Goal: Transaction & Acquisition: Obtain resource

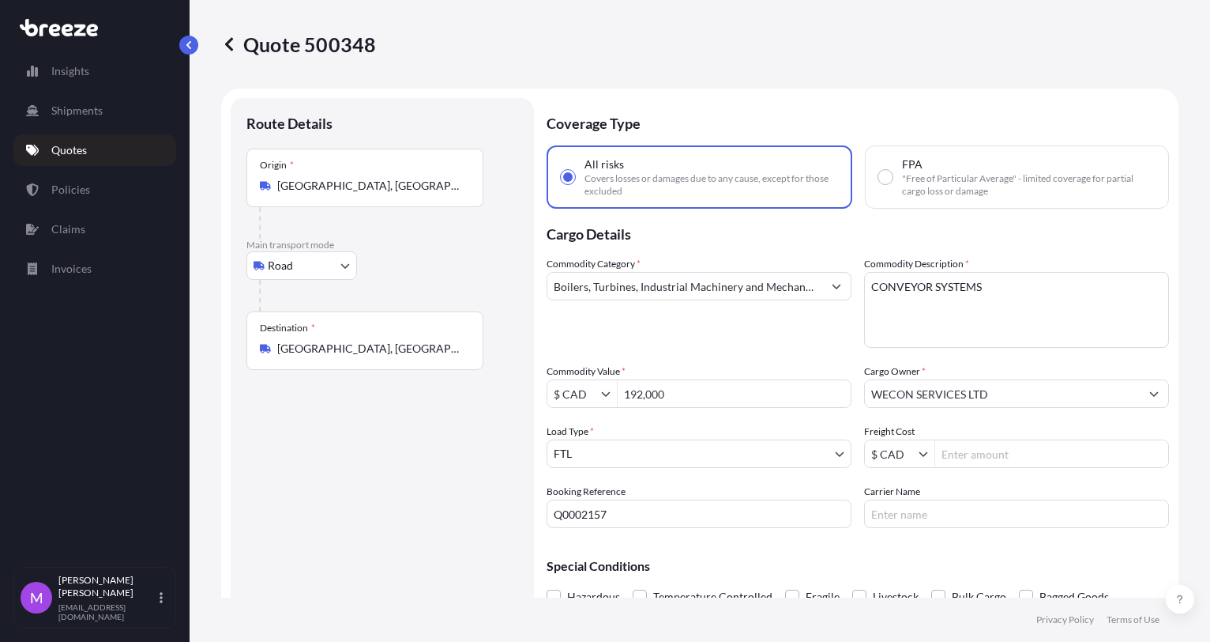
select select "Road"
select select "2"
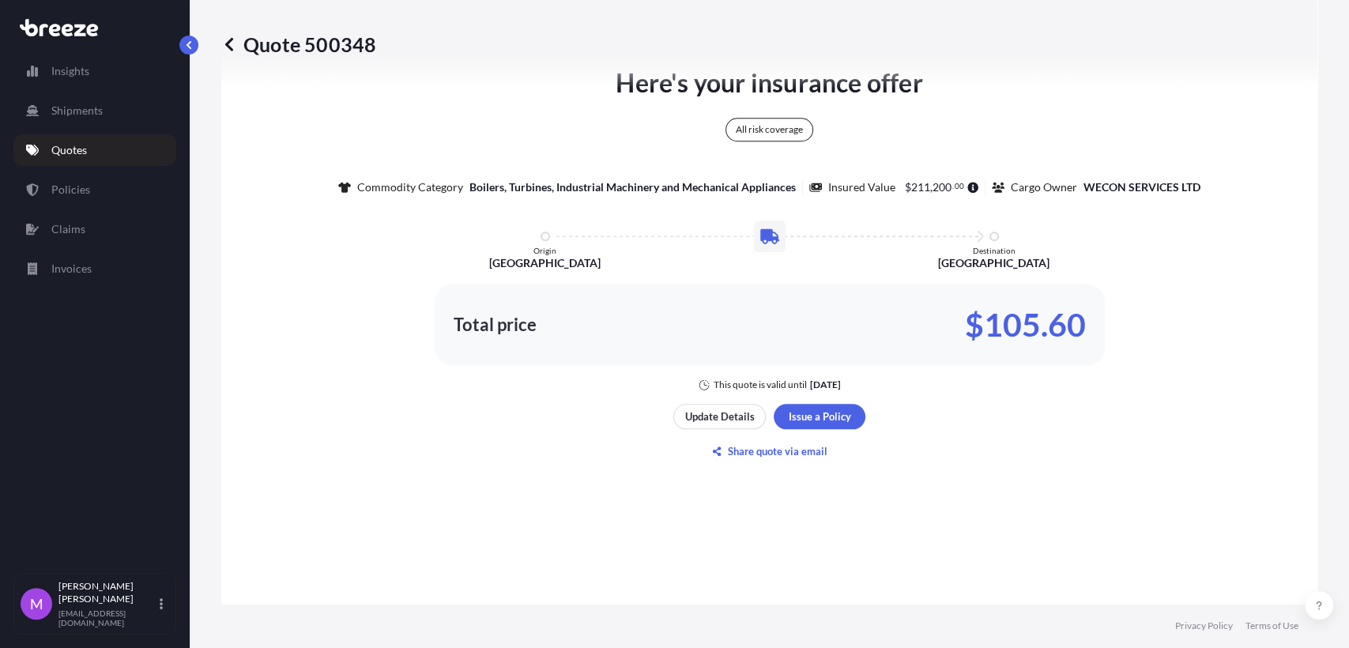
scroll to position [847, 0]
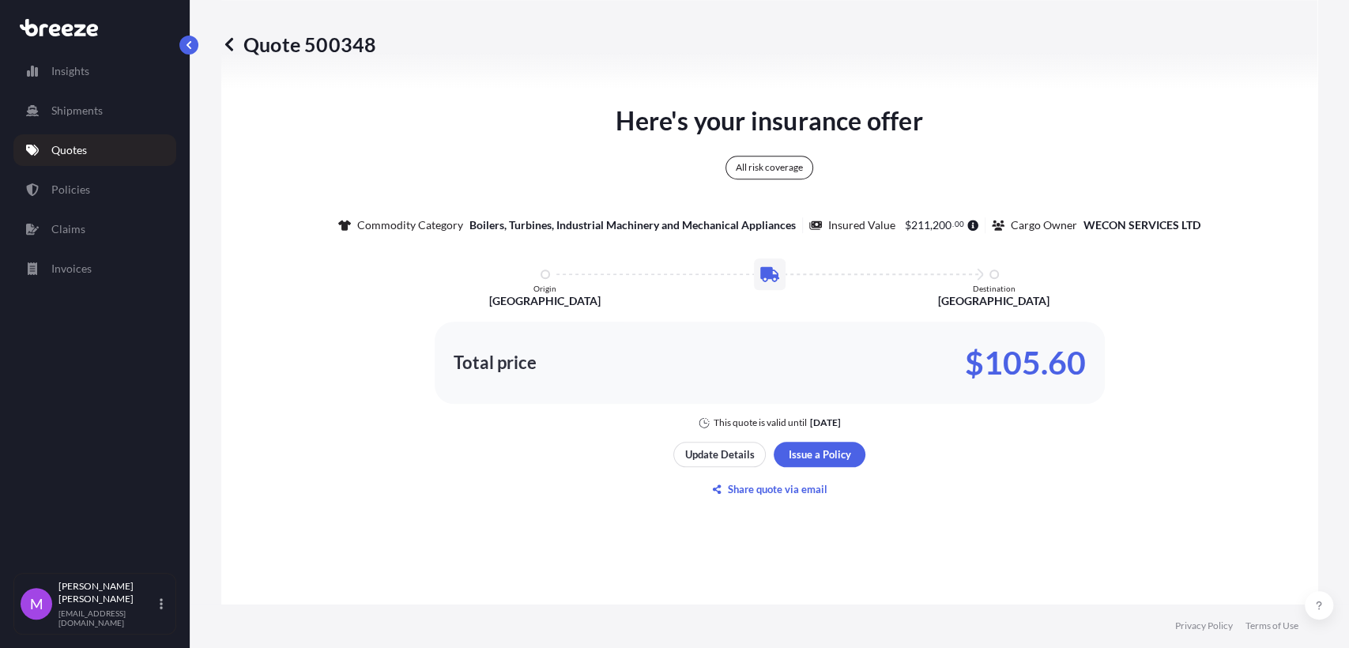
click at [82, 149] on p "Quotes" at bounding box center [69, 150] width 36 height 16
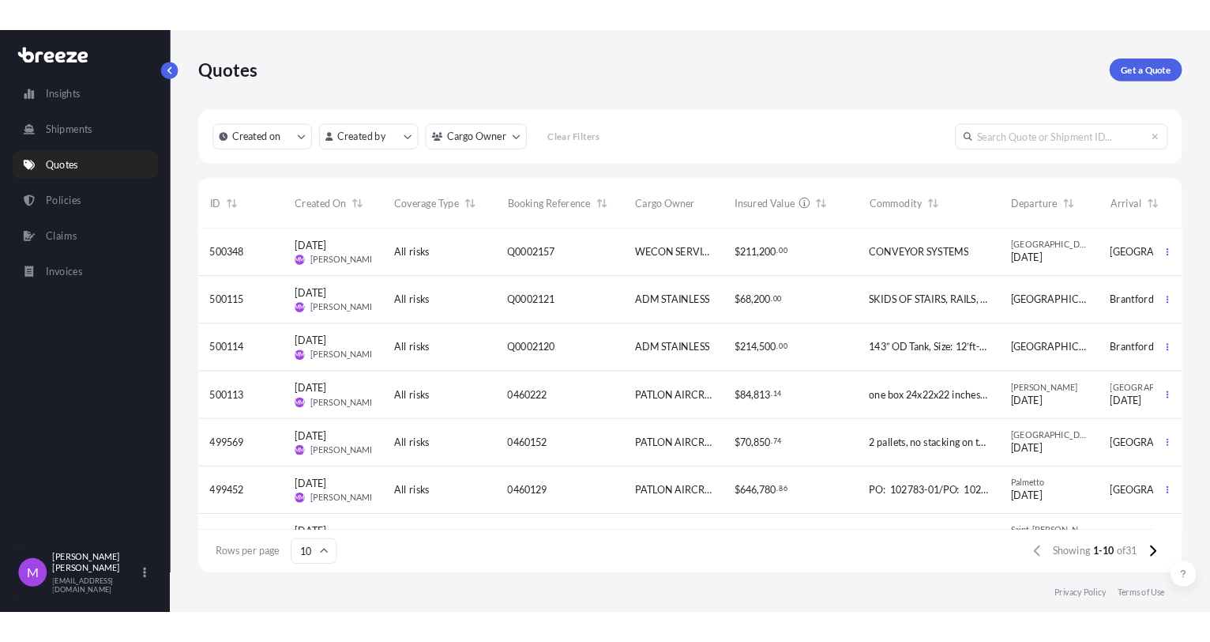
scroll to position [371, 943]
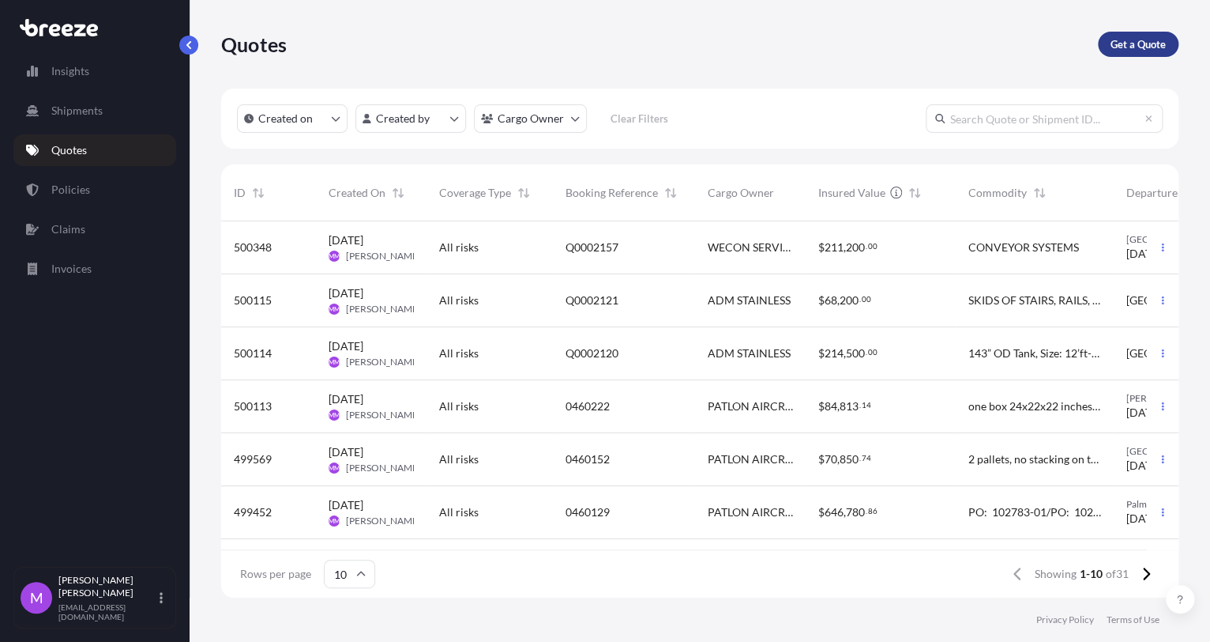
click at [1140, 44] on p "Get a Quote" at bounding box center [1138, 44] width 55 height 16
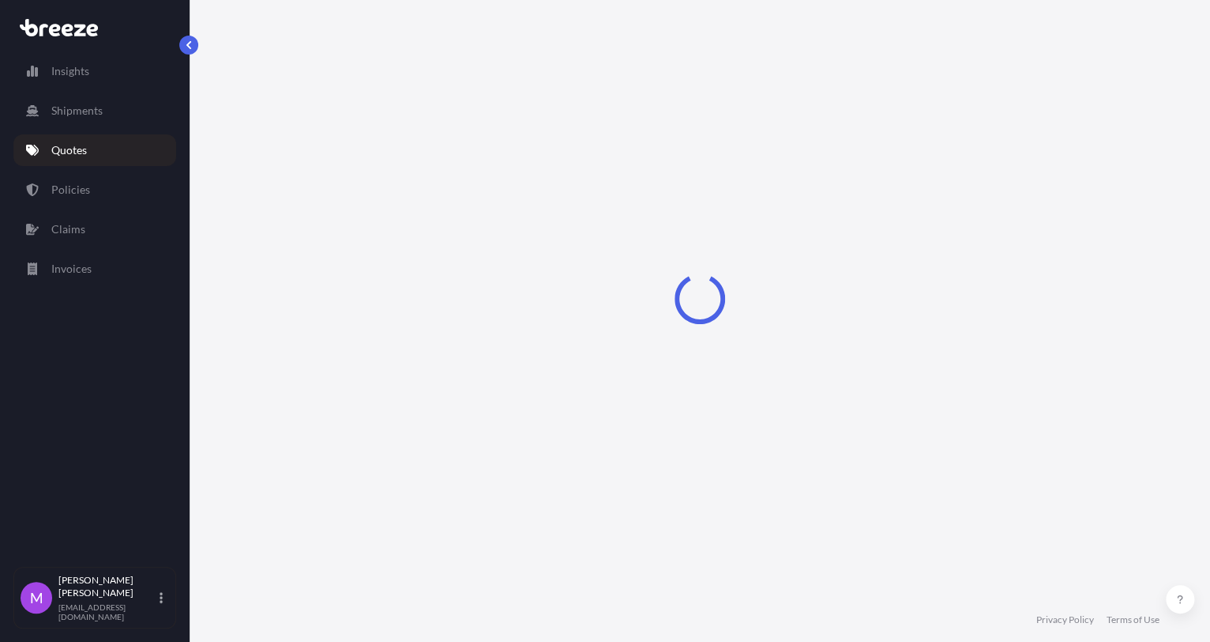
select select "Sea"
select select "1"
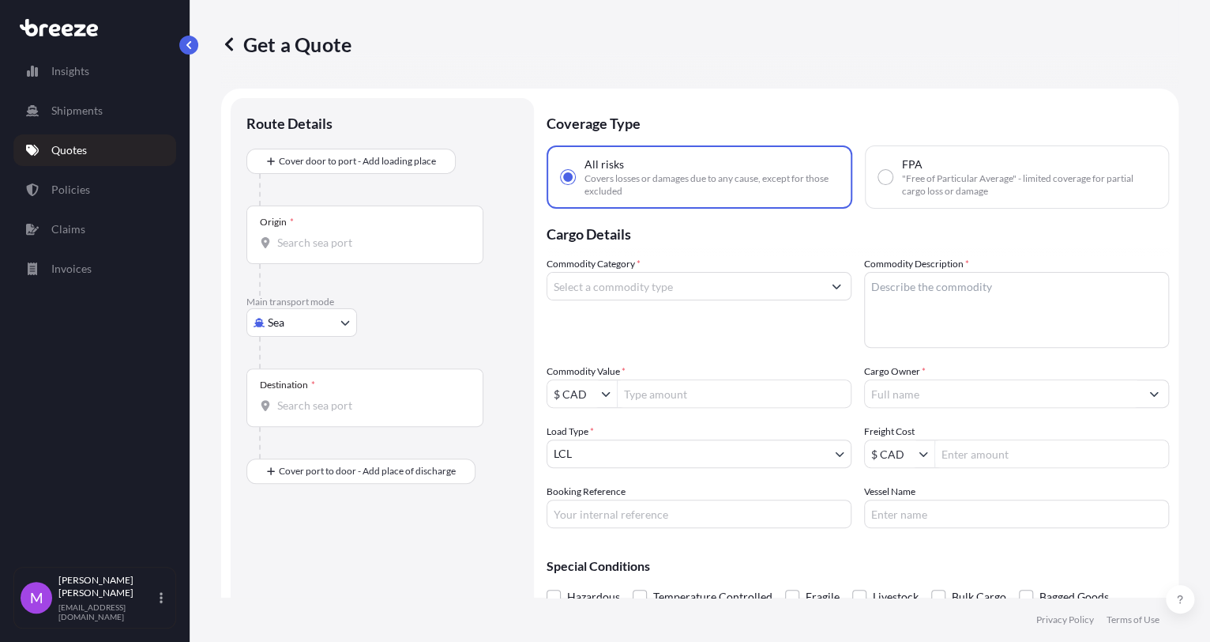
scroll to position [25, 0]
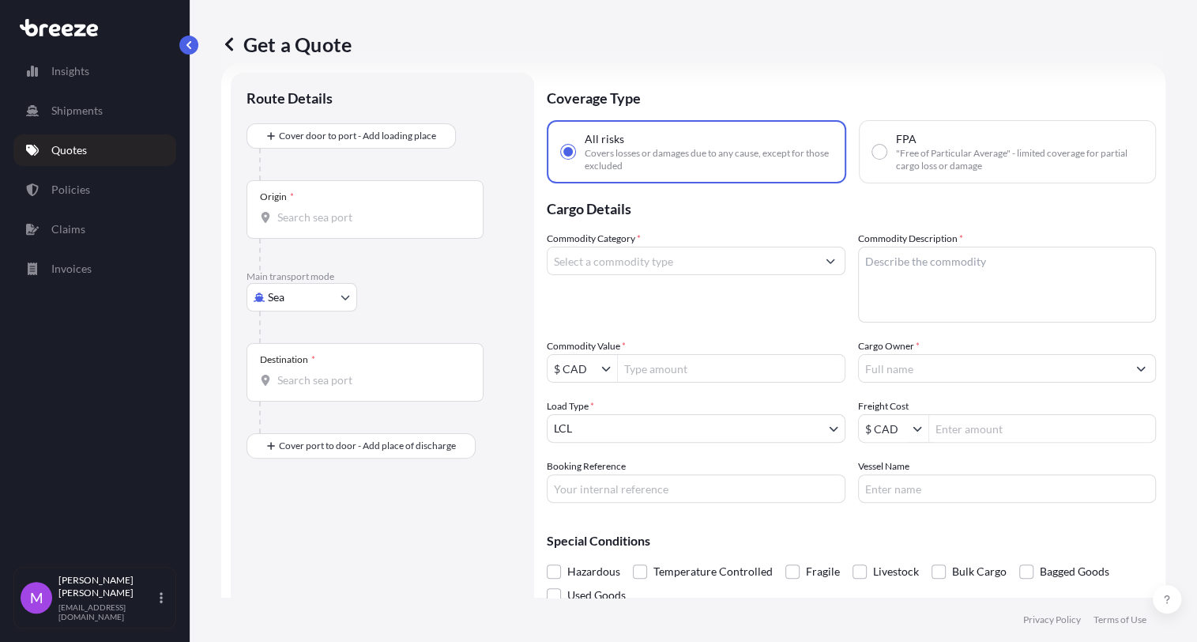
click at [1026, 381] on input "Cargo Owner *" at bounding box center [993, 368] width 269 height 28
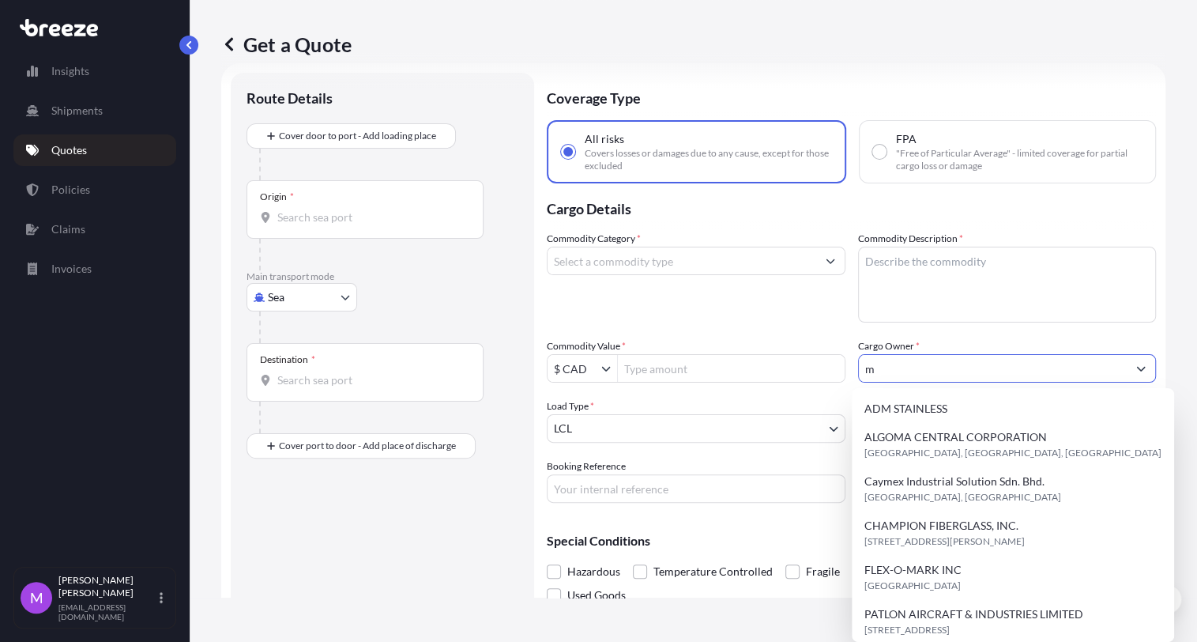
drag, startPoint x: 944, startPoint y: 358, endPoint x: 845, endPoint y: 357, distance: 98.8
click at [845, 357] on div "Commodity Category * Commodity Description * Commodity Value * $ CAD Cargo Owne…" at bounding box center [851, 367] width 609 height 272
paste input "MS Holding Inc"
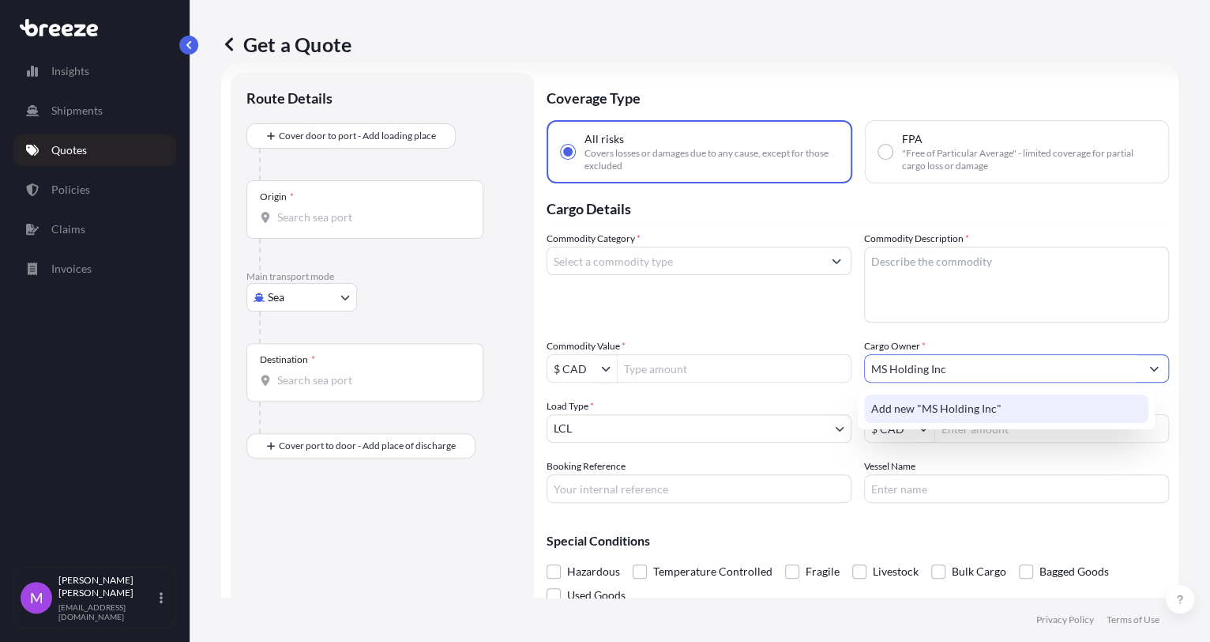
click at [982, 416] on div "Add new "MS Holding Inc"" at bounding box center [1006, 408] width 284 height 28
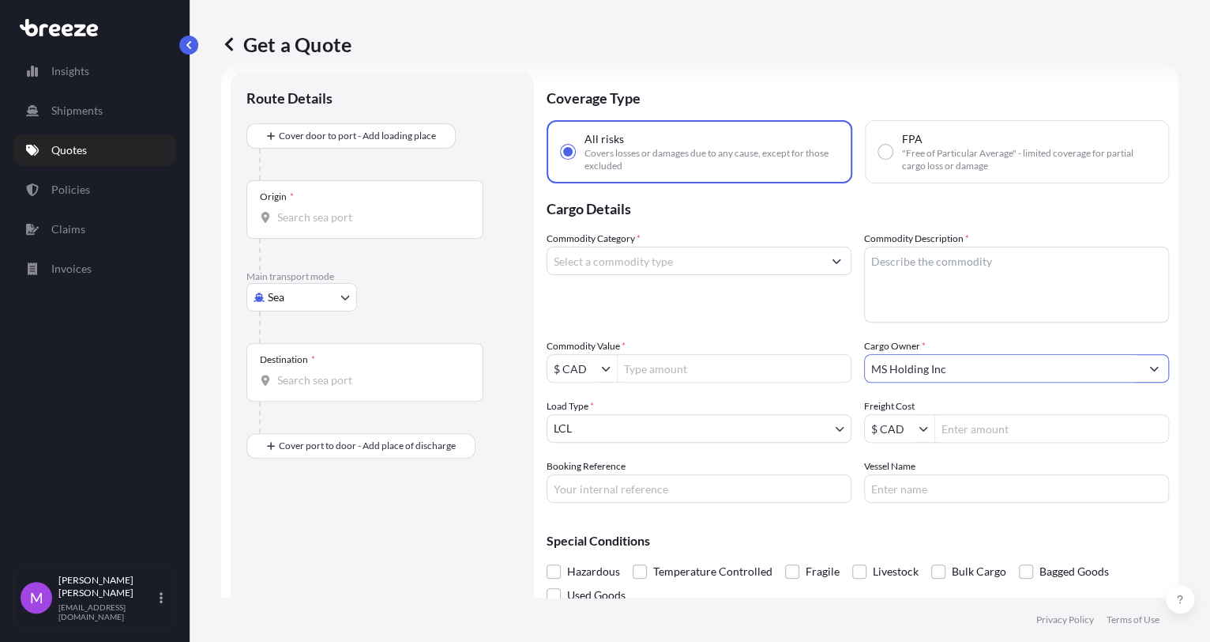
type input "MS Holding Inc"
click at [337, 220] on input "Origin *" at bounding box center [370, 217] width 186 height 16
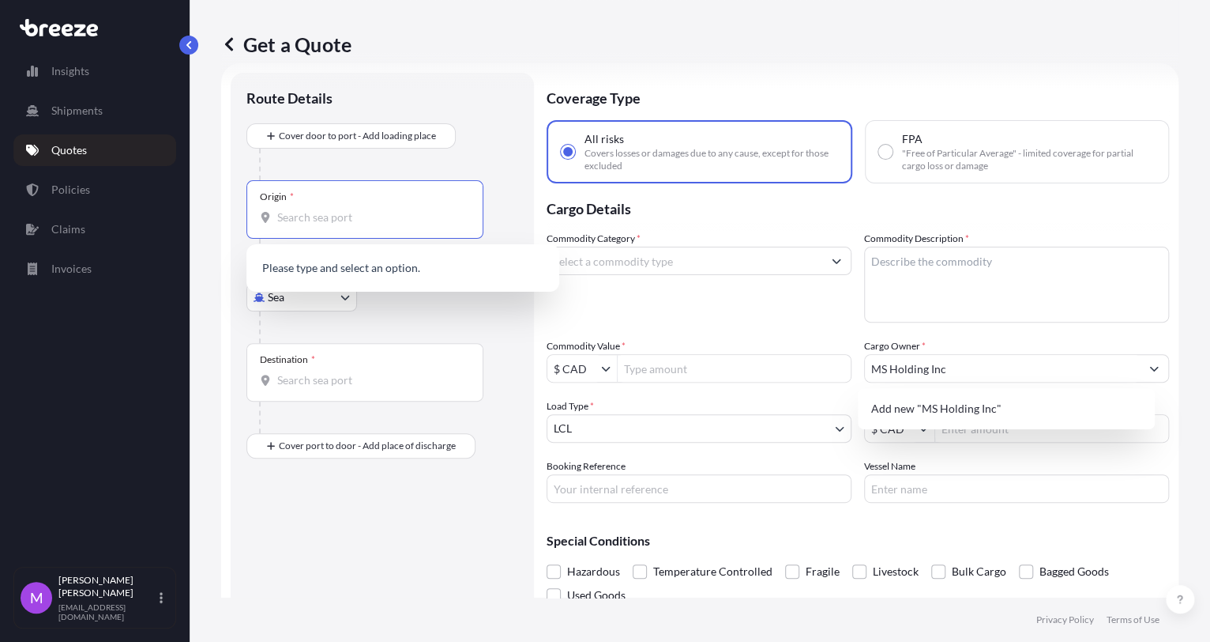
paste input "[STREET_ADDRESS]"
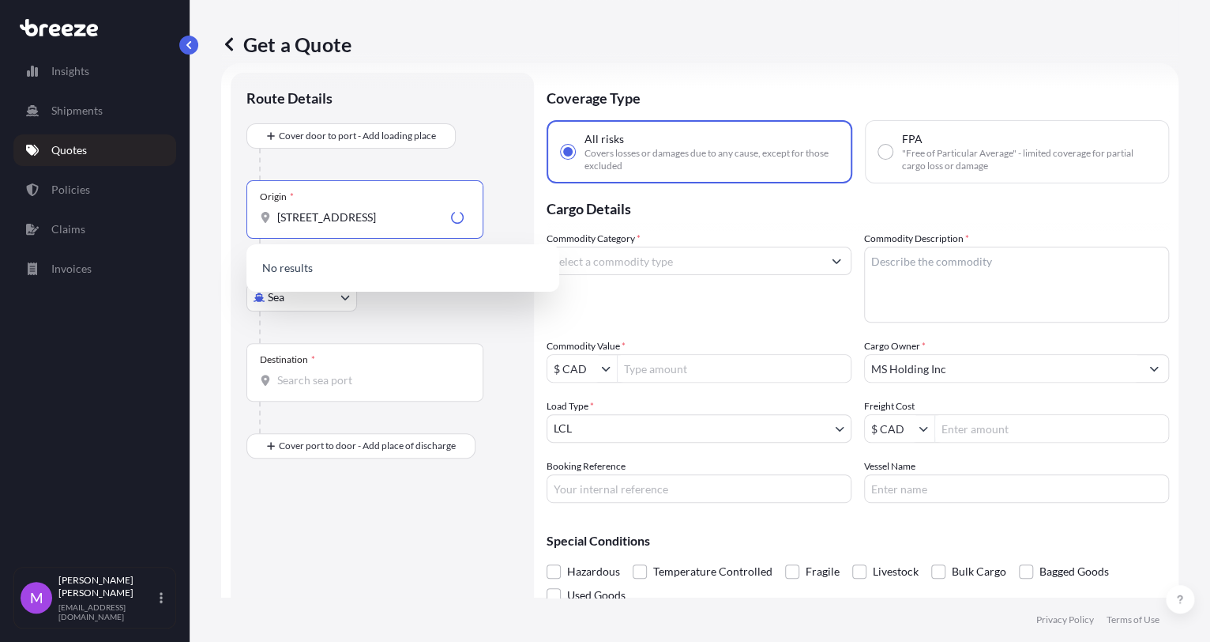
type input "[STREET_ADDRESS]"
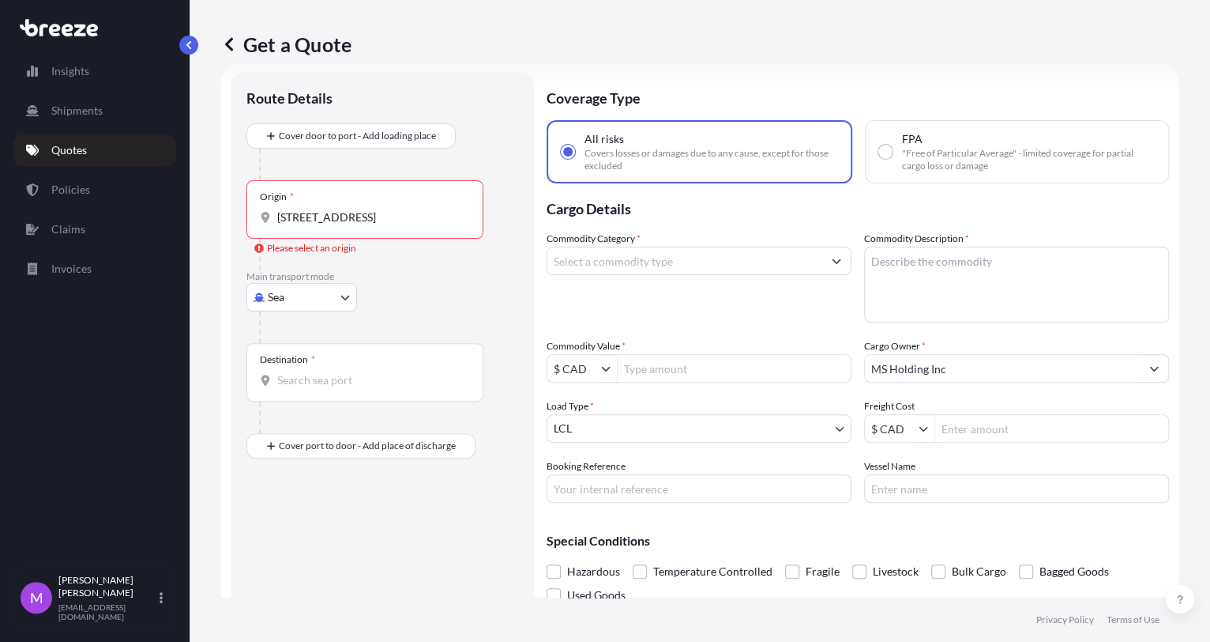
click at [375, 378] on input "Destination *" at bounding box center [370, 380] width 186 height 16
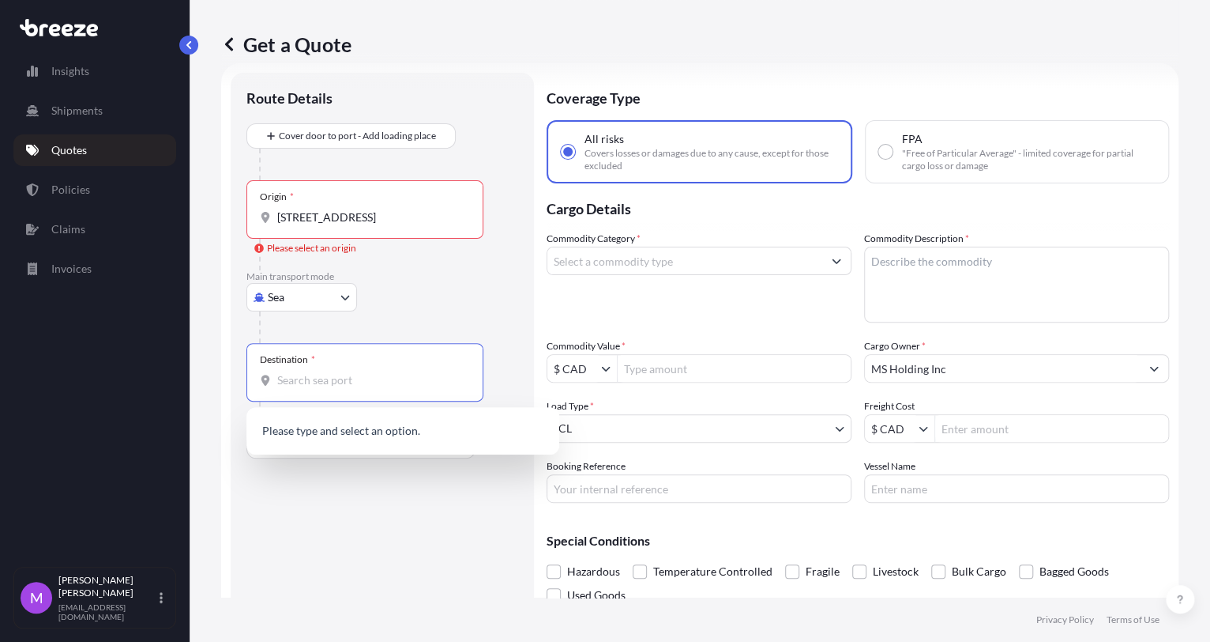
click at [337, 299] on body "1 option available. 0 options available. 0 options available. 0 options availab…" at bounding box center [605, 321] width 1210 height 642
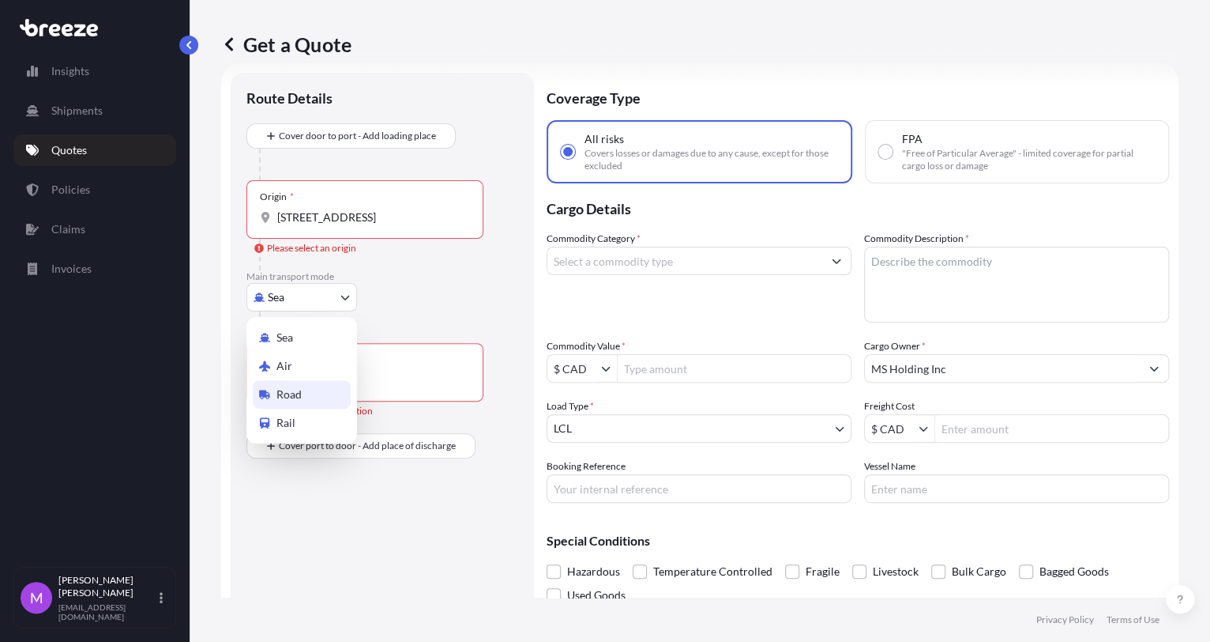
click at [307, 395] on div "Road" at bounding box center [302, 394] width 98 height 28
select select "Road"
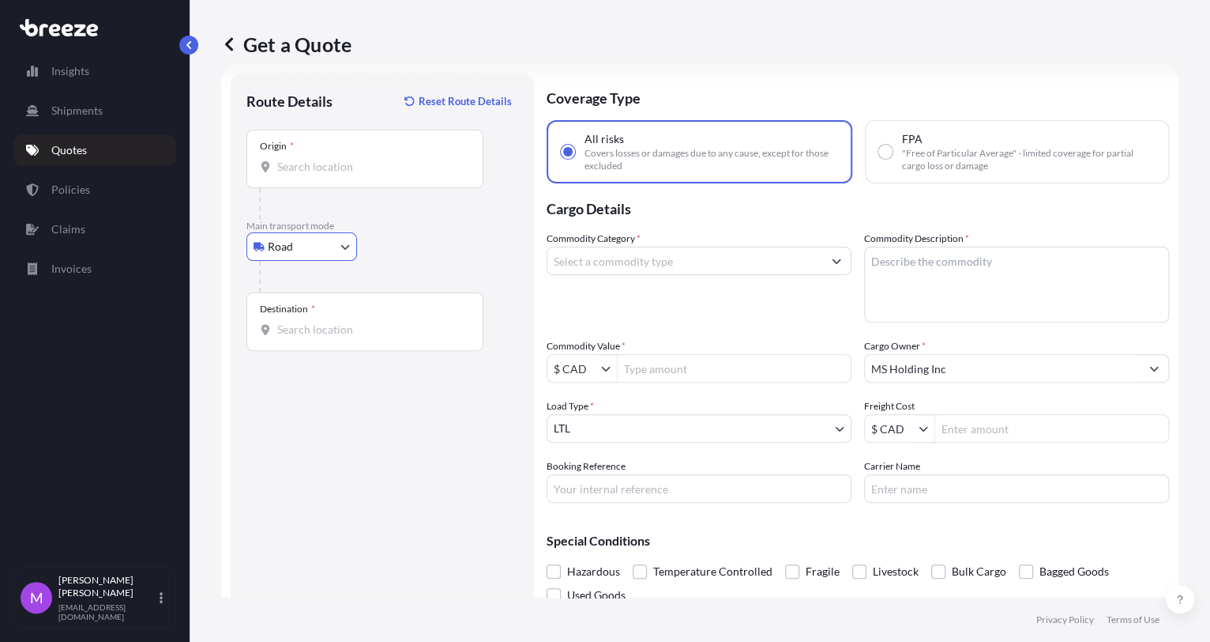
click at [362, 152] on div "Origin *" at bounding box center [365, 159] width 237 height 58
click at [362, 159] on input "Origin *" at bounding box center [370, 167] width 186 height 16
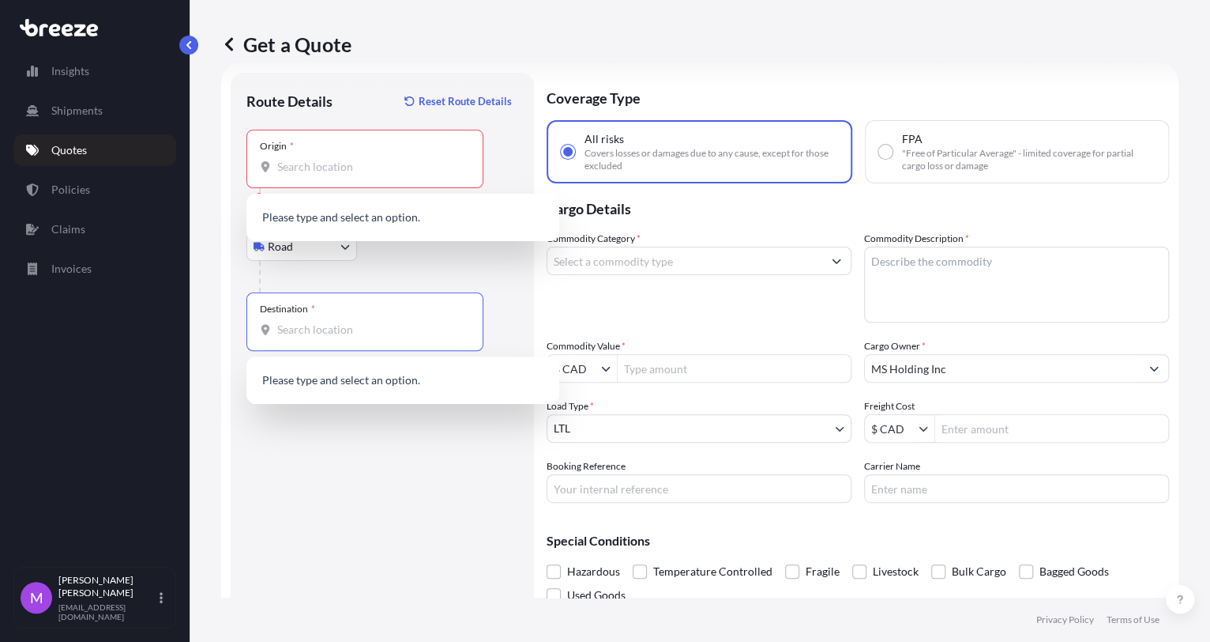
click at [316, 335] on input "Destination *" at bounding box center [370, 330] width 186 height 16
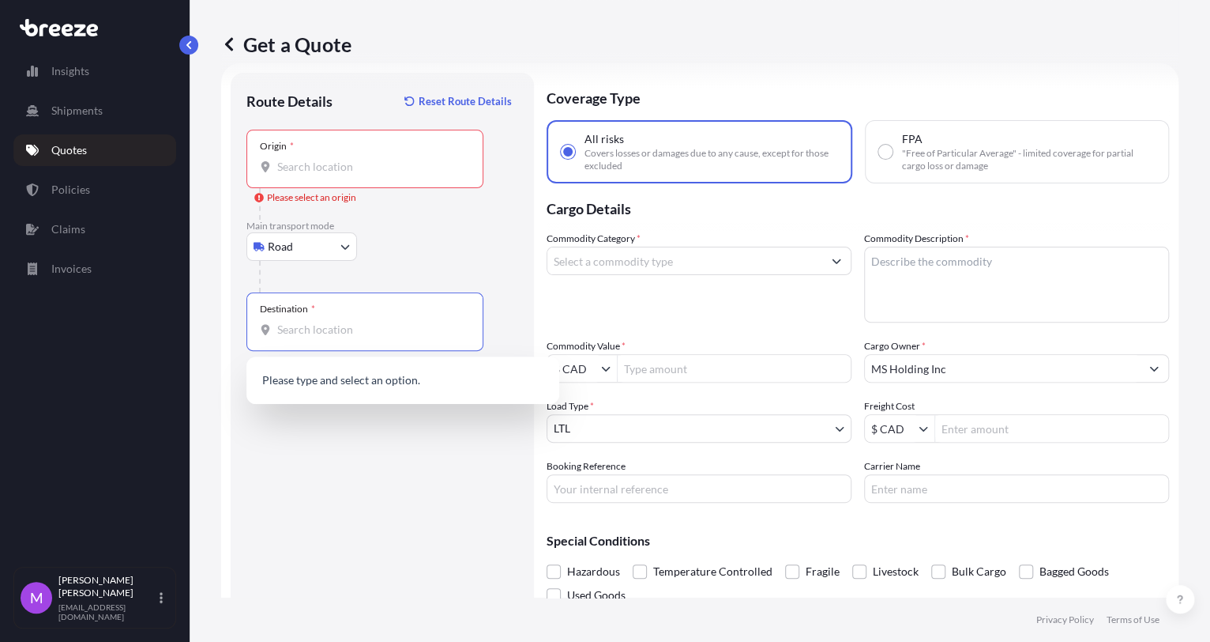
click at [316, 333] on input "Destination *" at bounding box center [370, 330] width 186 height 16
paste input "[GEOGRAPHIC_DATA], [GEOGRAPHIC_DATA]"
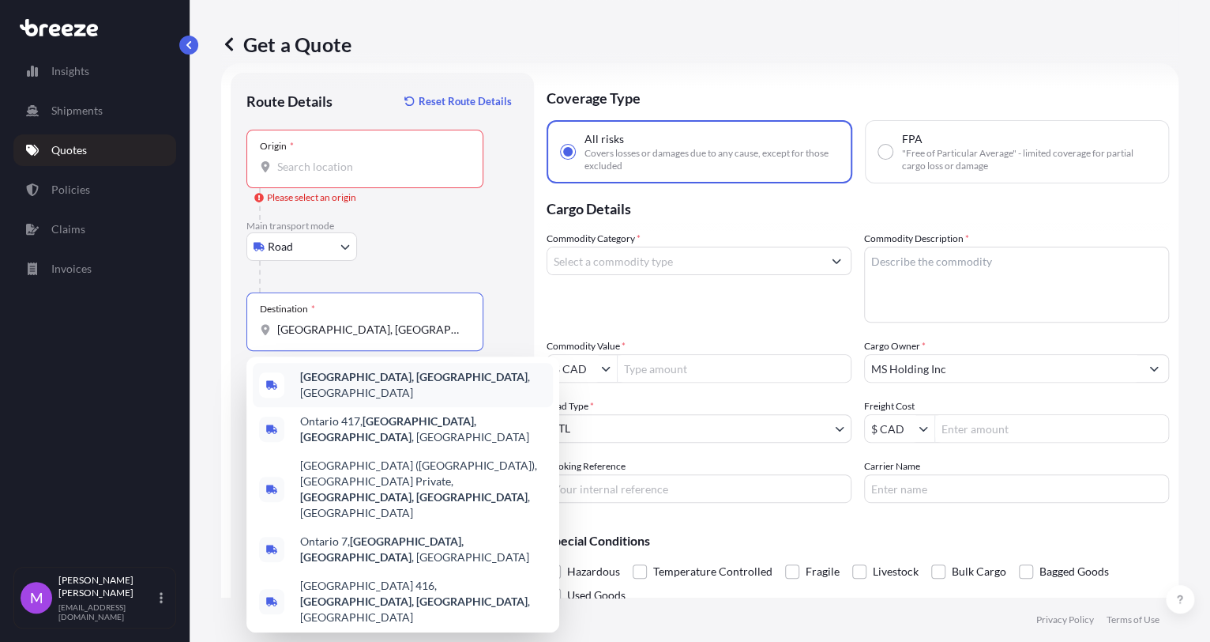
click at [370, 379] on span "[GEOGRAPHIC_DATA], [GEOGRAPHIC_DATA] , [GEOGRAPHIC_DATA]" at bounding box center [423, 385] width 247 height 32
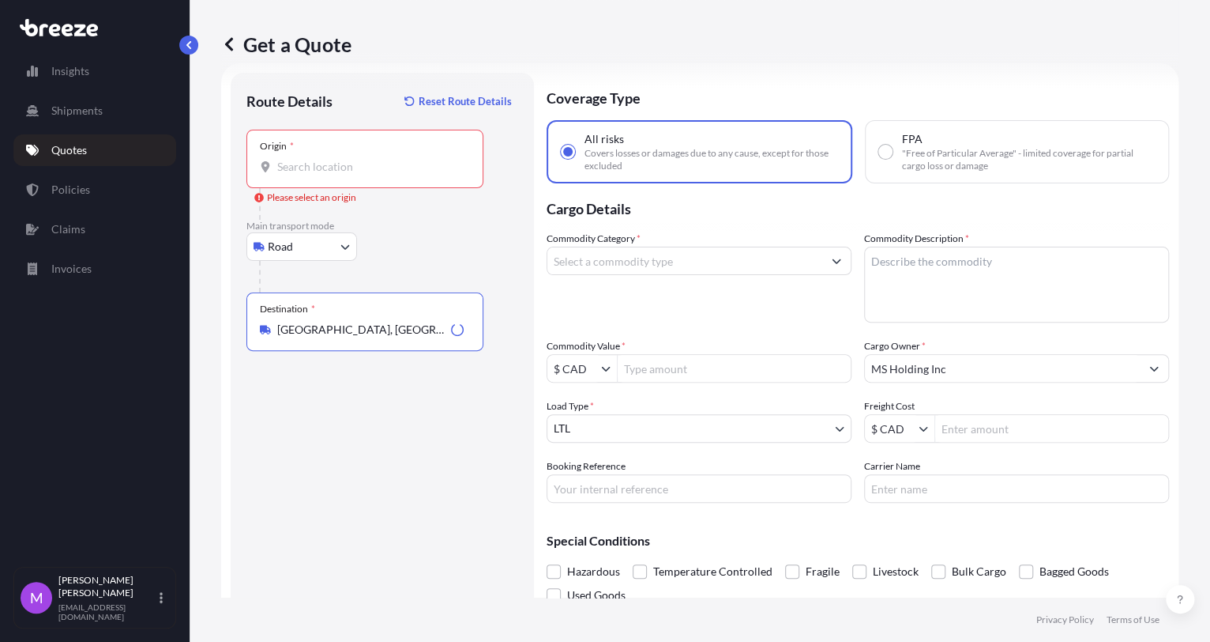
type input "[GEOGRAPHIC_DATA], [GEOGRAPHIC_DATA], [GEOGRAPHIC_DATA]"
click at [375, 171] on input "Origin * Please select an origin" at bounding box center [370, 167] width 186 height 16
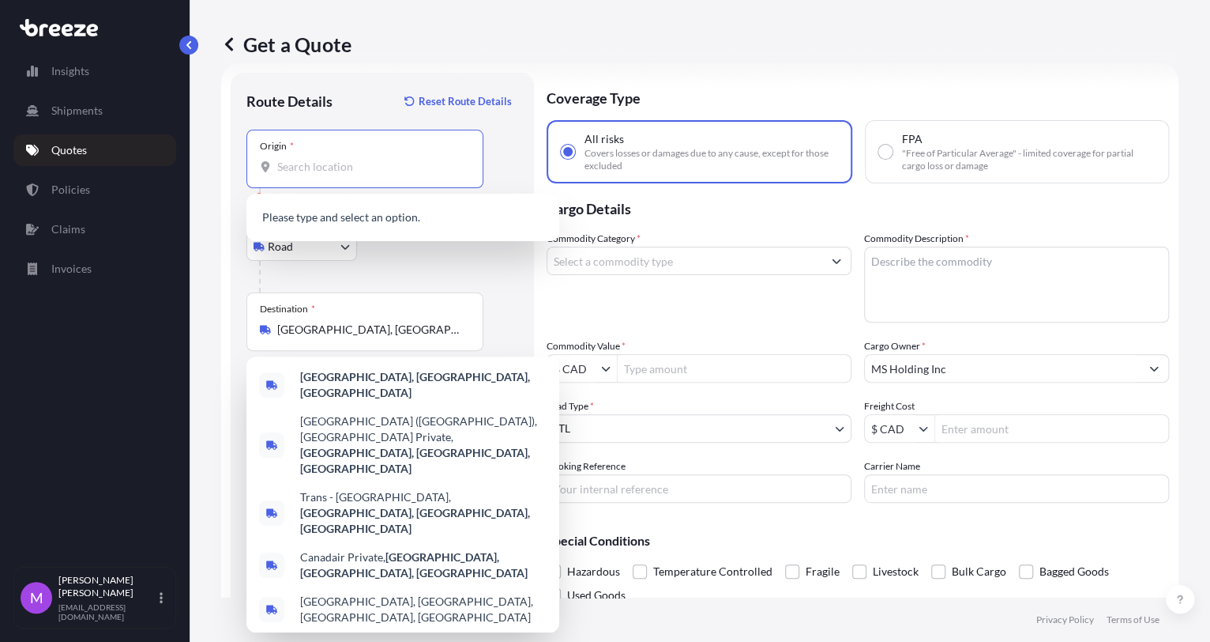
paste input "[STREET_ADDRESS]"
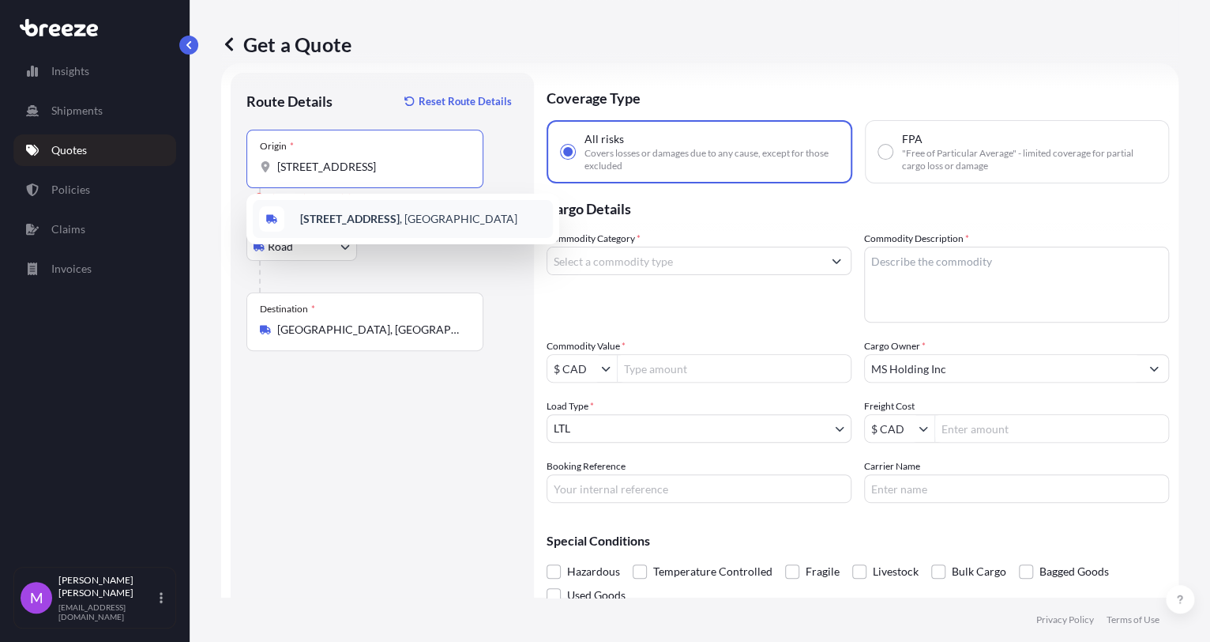
click at [375, 215] on b "[STREET_ADDRESS]" at bounding box center [350, 218] width 100 height 13
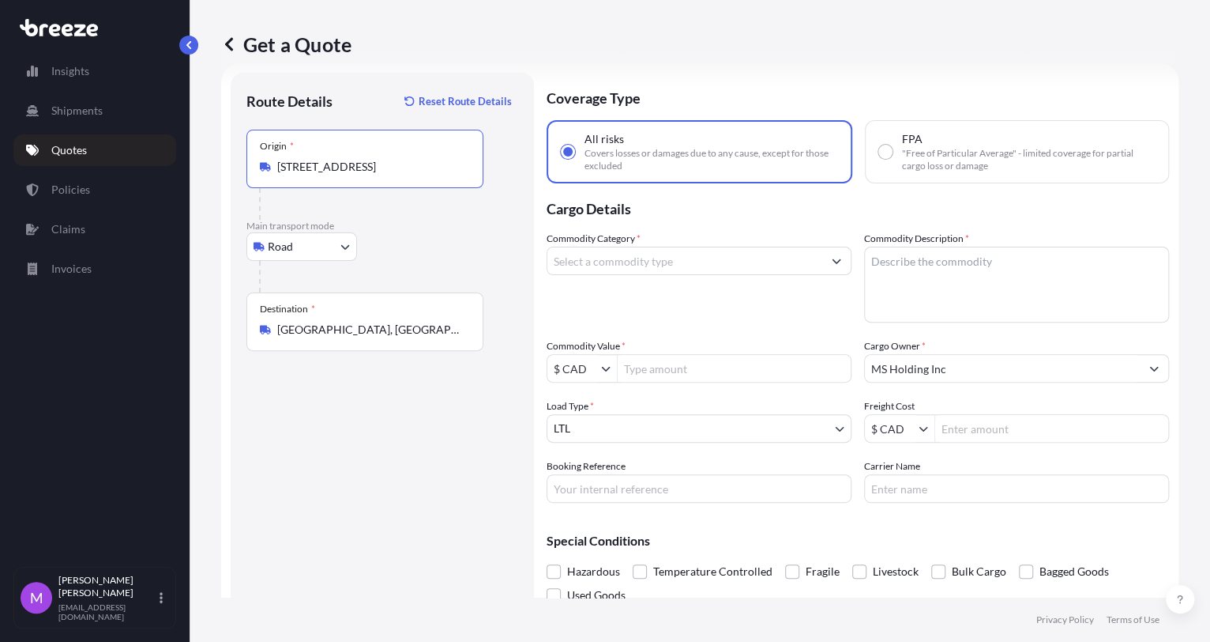
type input "[STREET_ADDRESS]"
drag, startPoint x: 386, startPoint y: 463, endPoint x: 467, endPoint y: 463, distance: 81.4
click at [386, 465] on div "Route Details Reset Route Details Place of loading Road Road Rail Origin * [GEO…" at bounding box center [383, 355] width 272 height 534
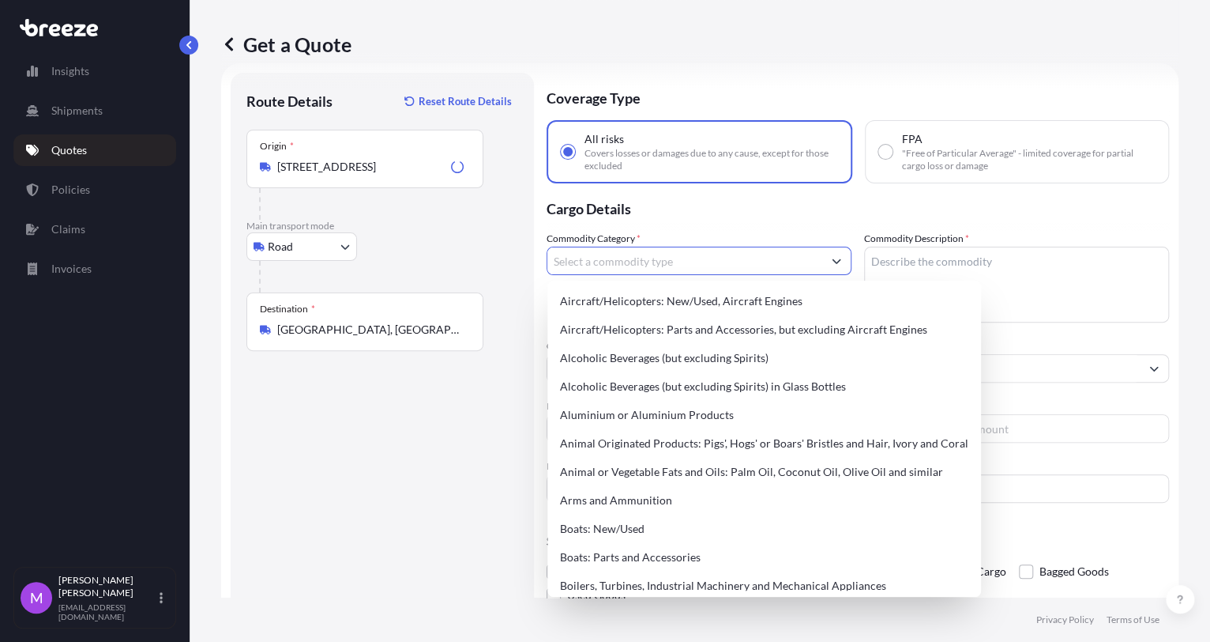
click at [702, 252] on input "Commodity Category *" at bounding box center [685, 261] width 275 height 28
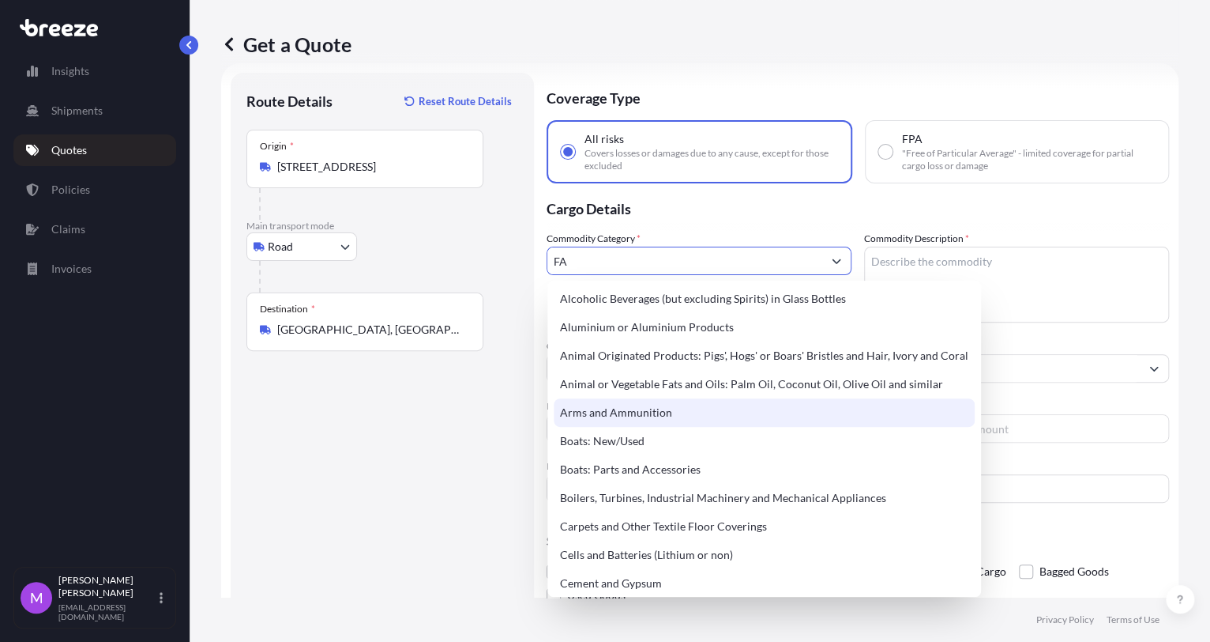
scroll to position [0, 0]
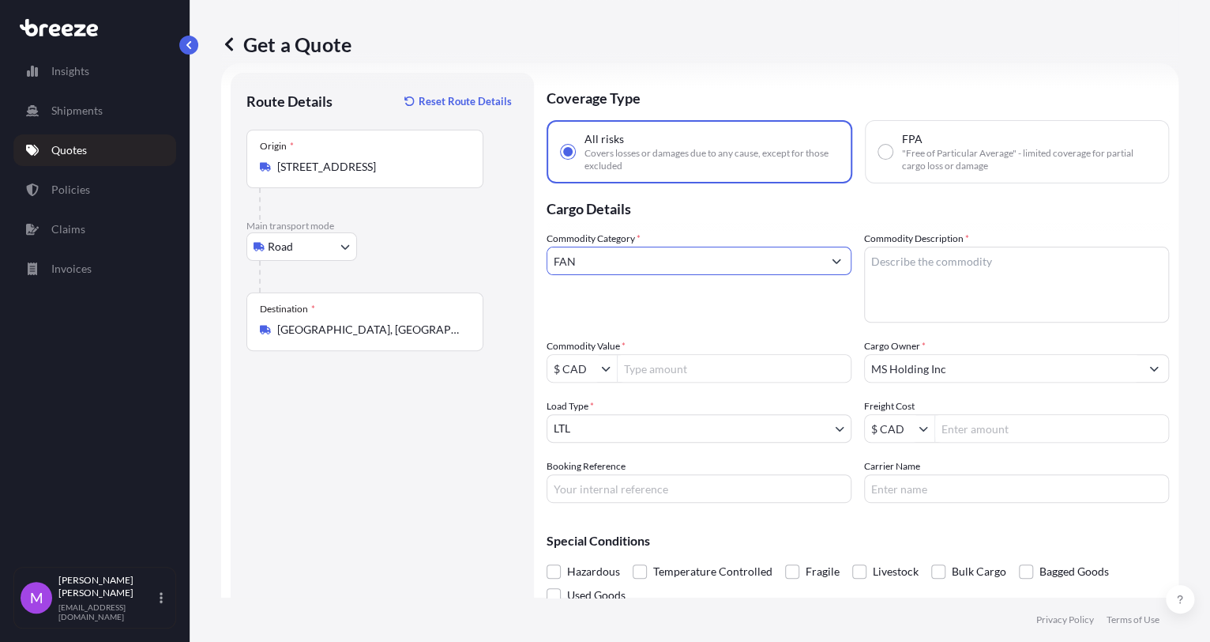
click at [627, 260] on input "FAN" at bounding box center [685, 261] width 275 height 28
drag, startPoint x: 627, startPoint y: 260, endPoint x: 461, endPoint y: 243, distance: 166.8
click at [461, 243] on form "Route Details Reset Route Details Place of loading Road Road Rail Origin * [GEO…" at bounding box center [700, 355] width 958 height 585
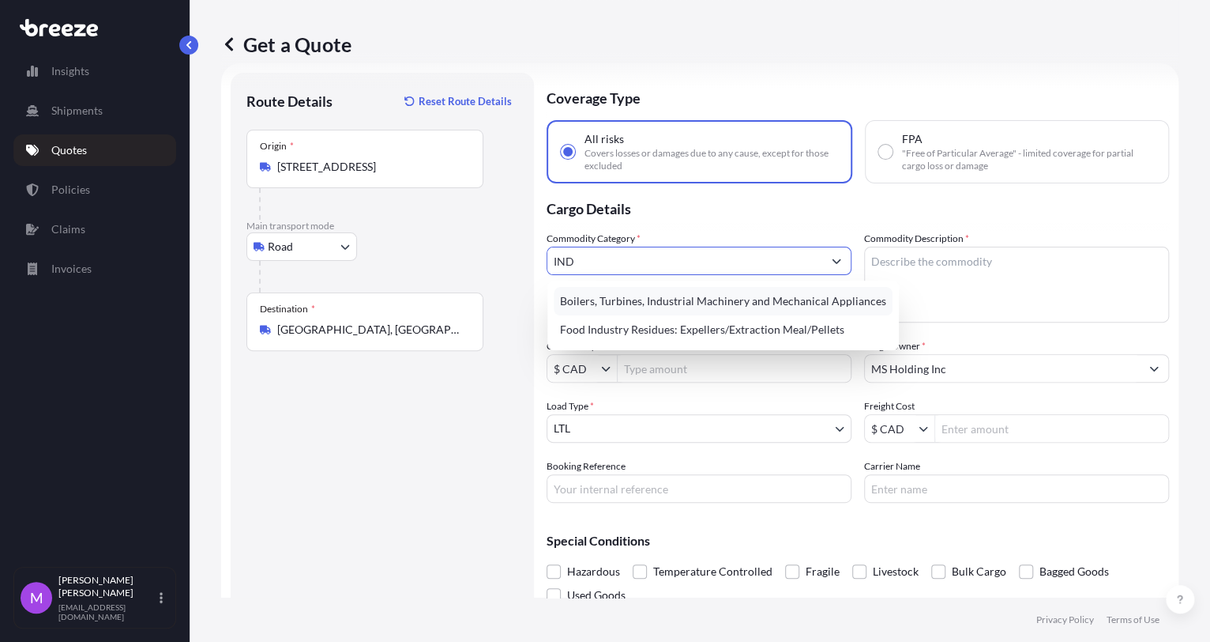
click at [638, 307] on div "Boilers, Turbines, Industrial Machinery and Mechanical Appliances" at bounding box center [723, 301] width 339 height 28
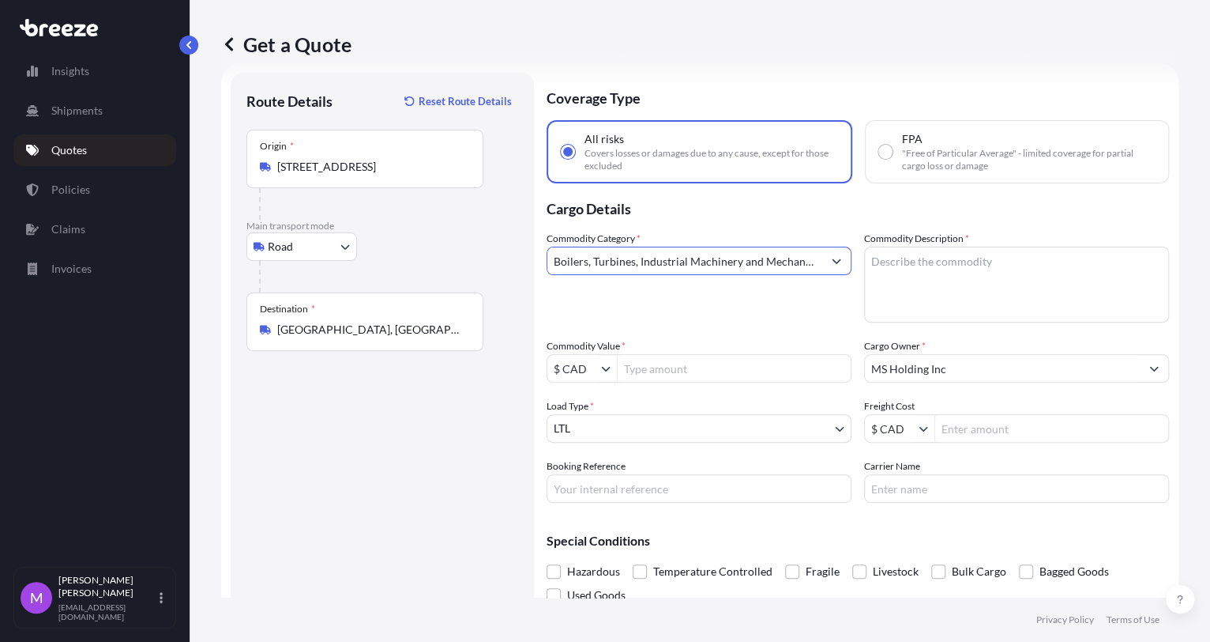
type input "Boilers, Turbines, Industrial Machinery and Mechanical Appliances"
click at [676, 371] on input "Commodity Value *" at bounding box center [734, 368] width 233 height 28
type input "100,000"
click at [603, 483] on input "Booking Reference" at bounding box center [699, 488] width 305 height 28
click at [610, 430] on body "100,000 Insights Shipments Quotes Policies Claims Invoices M [PERSON_NAME] [EMA…" at bounding box center [605, 321] width 1210 height 642
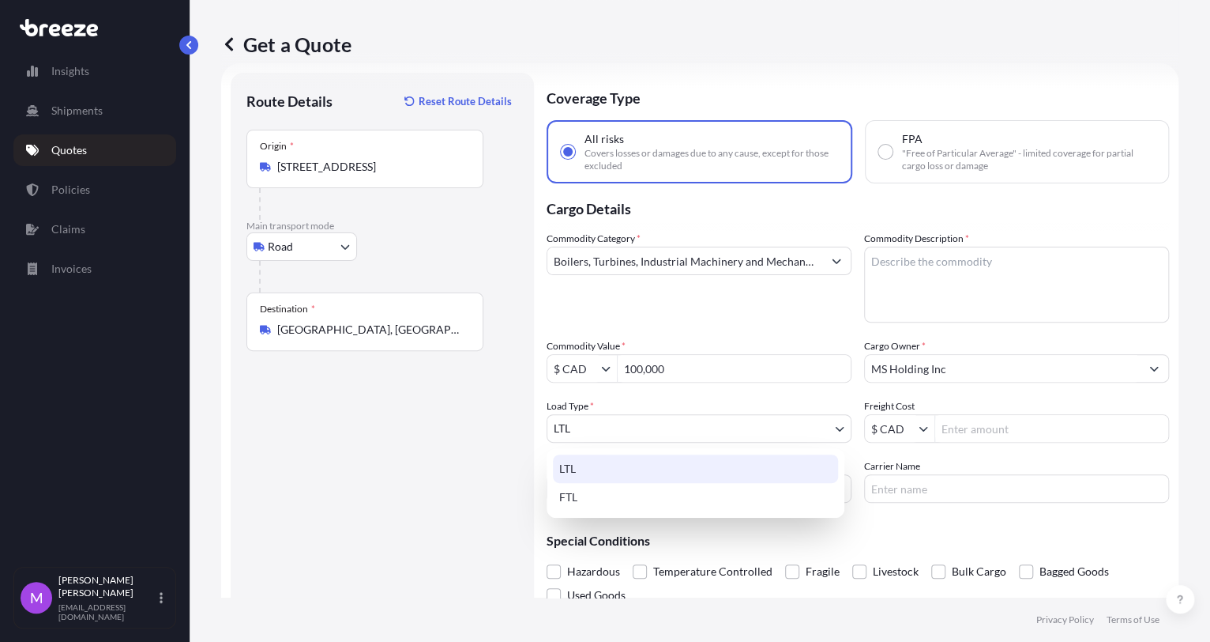
click at [602, 434] on body "100,000 Insights Shipments Quotes Policies Claims Invoices M [PERSON_NAME] [EMA…" at bounding box center [605, 321] width 1210 height 642
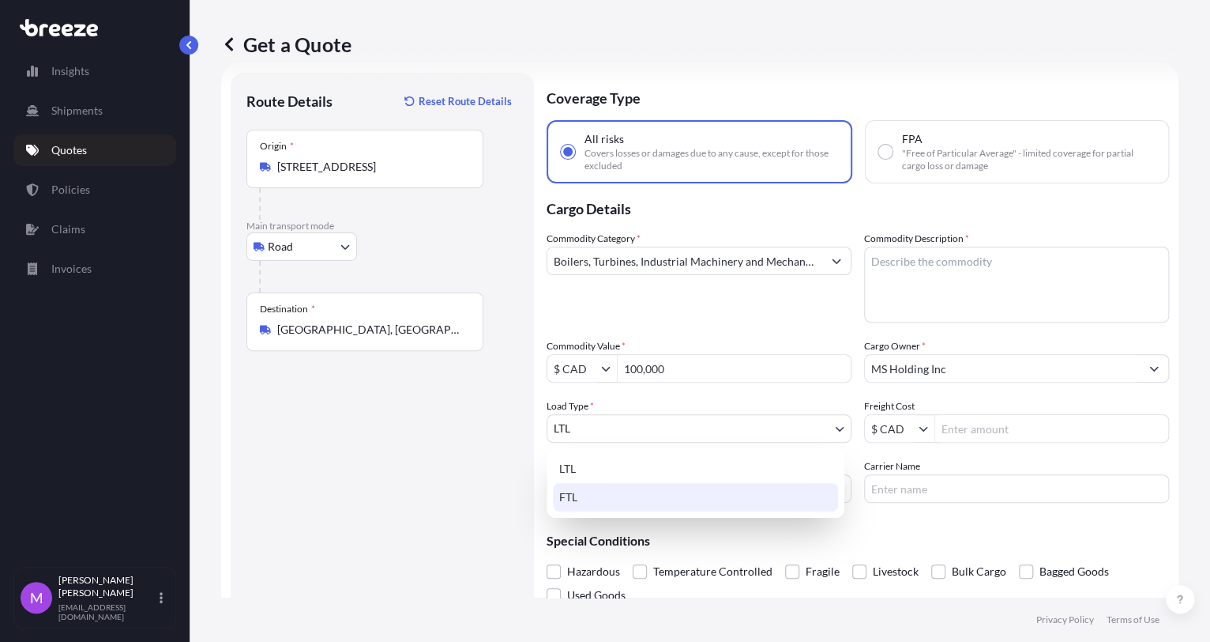
click at [591, 495] on div "FTL" at bounding box center [695, 497] width 285 height 28
select select "2"
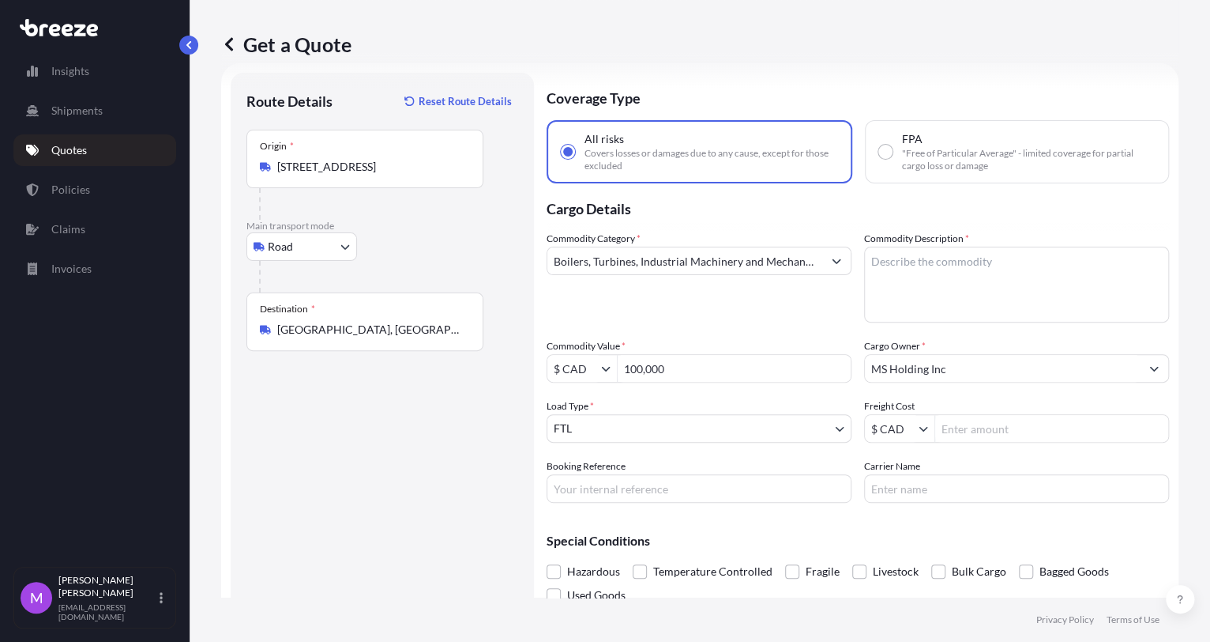
drag, startPoint x: 951, startPoint y: 298, endPoint x: 966, endPoint y: 296, distance: 14.3
click at [952, 298] on textarea "Commodity Description *" at bounding box center [1016, 285] width 305 height 76
paste textarea "CONDENSING UNIT HVAC SYSTEM"
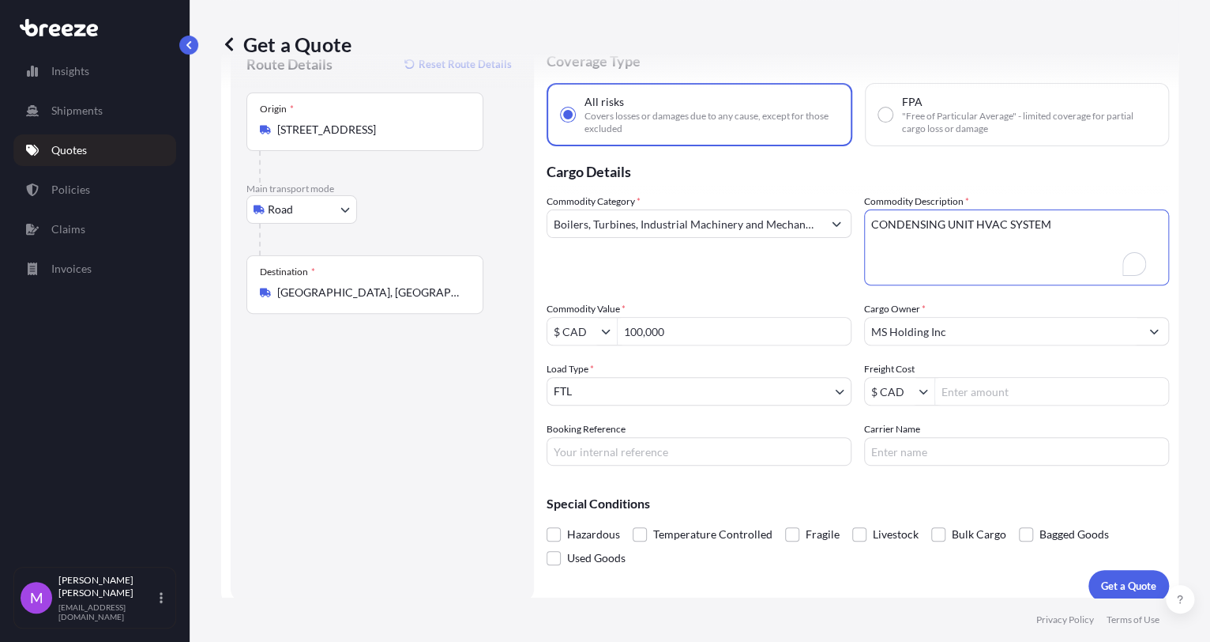
scroll to position [76, 0]
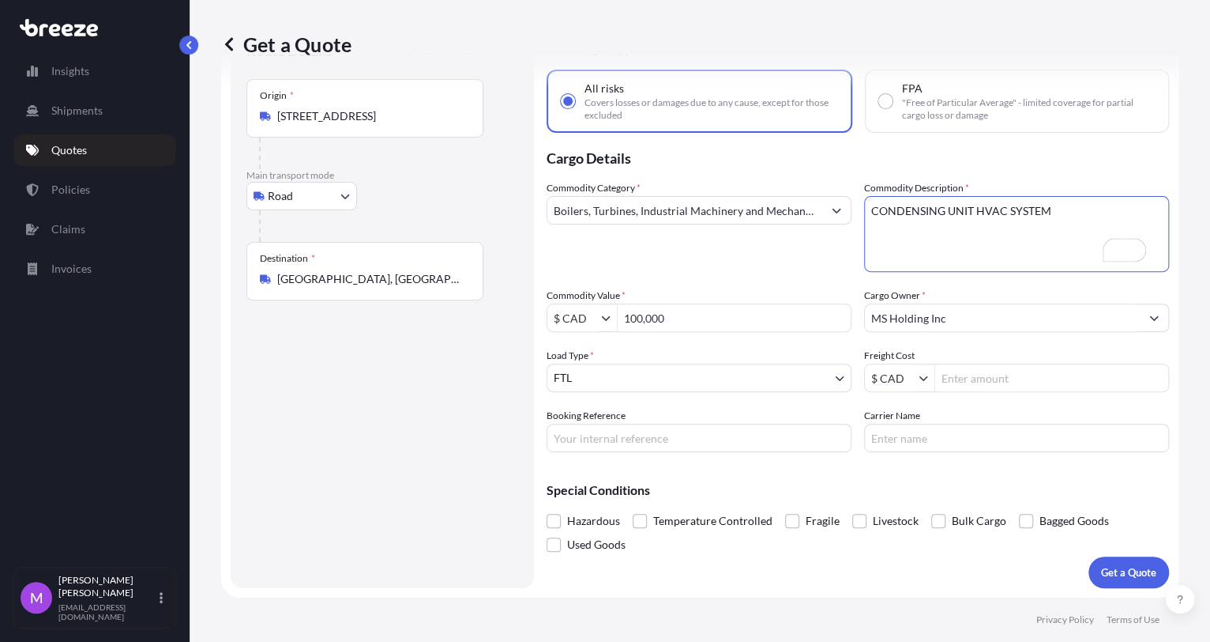
type textarea "CONDENSING UNIT HVAC SYSTEM"
click at [677, 457] on div "Coverage Type All risks Covers losses or damages due to any cause, except for t…" at bounding box center [858, 305] width 623 height 566
click at [679, 450] on input "Booking Reference" at bounding box center [699, 438] width 305 height 28
click at [702, 446] on input "Booking Reference" at bounding box center [699, 438] width 305 height 28
paste input "0460232"
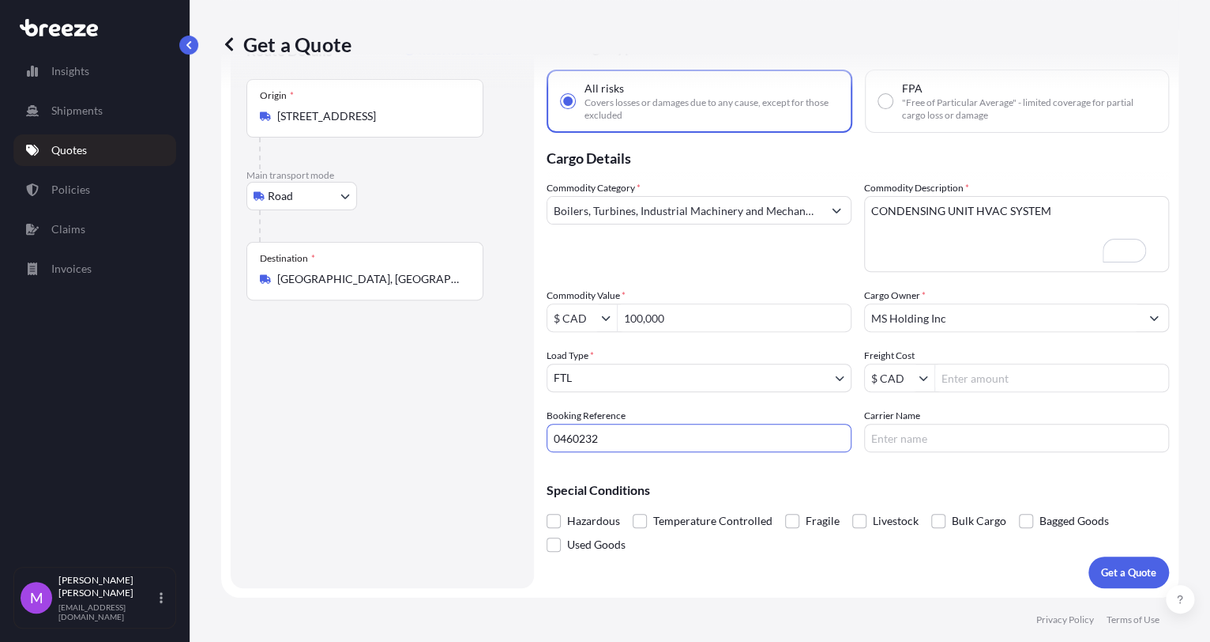
type input "0460232"
click at [699, 314] on input "100,000" at bounding box center [734, 317] width 233 height 28
click at [645, 317] on input "100,000" at bounding box center [734, 317] width 233 height 28
type input "103,000"
click at [1116, 564] on p "Get a Quote" at bounding box center [1128, 572] width 55 height 16
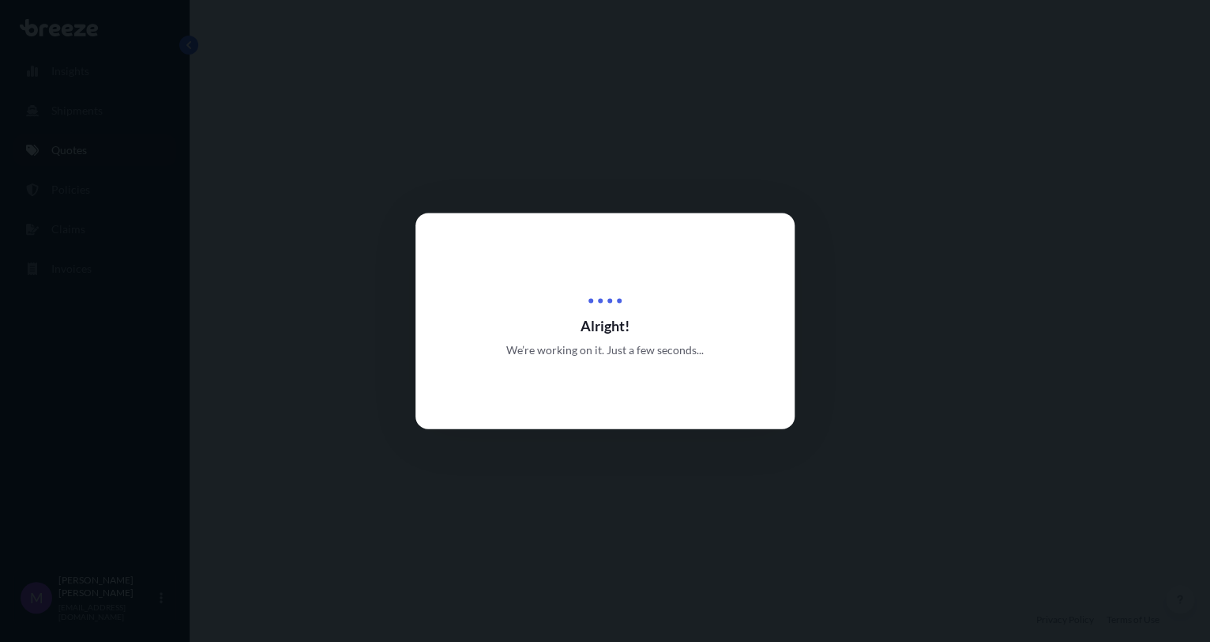
select select "Road"
select select "2"
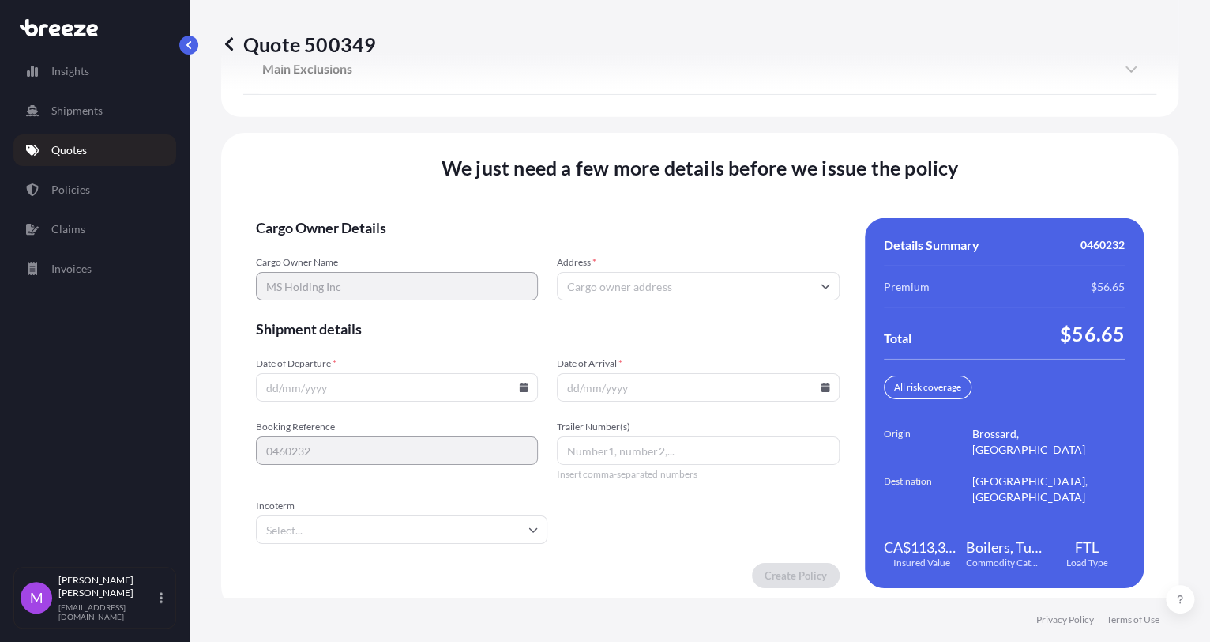
scroll to position [2174, 0]
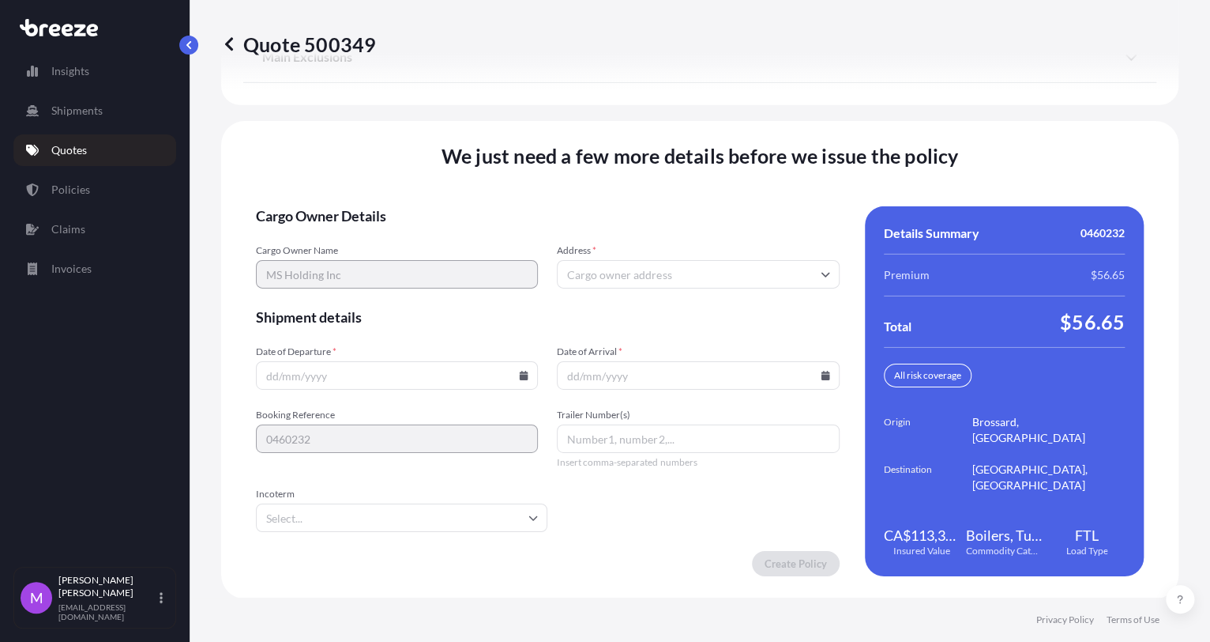
click at [632, 275] on input "Address *" at bounding box center [698, 274] width 282 height 28
click at [616, 271] on input "Address *" at bounding box center [698, 274] width 282 height 28
paste input "77 Chem Valrennes"
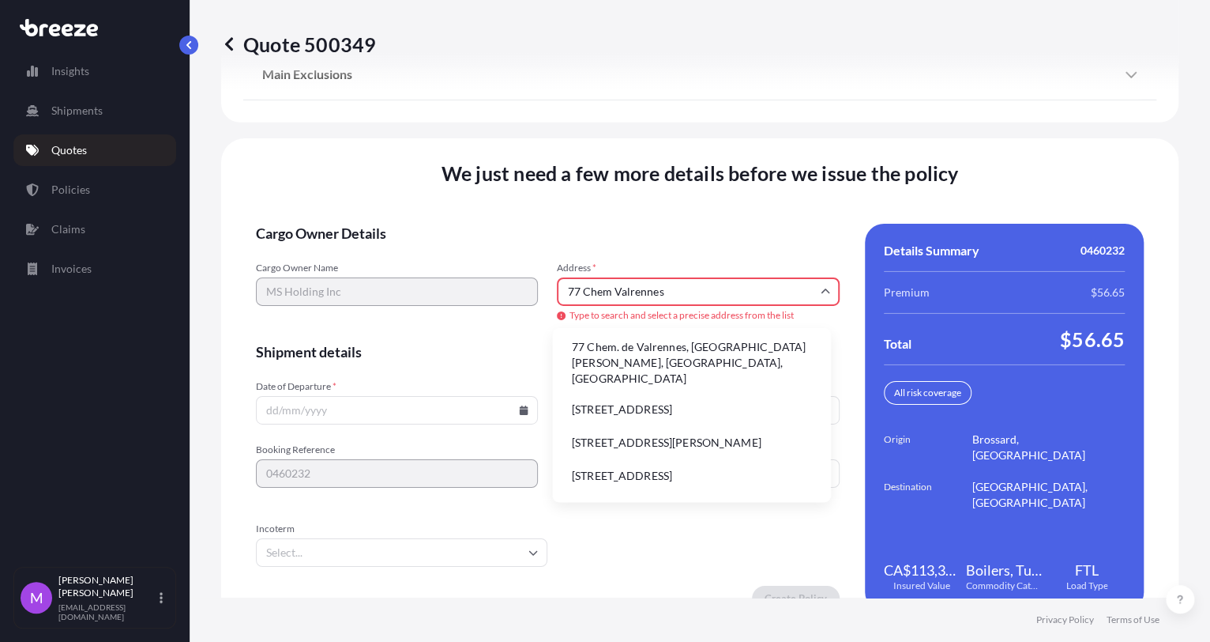
click at [732, 287] on input "77 Chem Valrennes" at bounding box center [698, 291] width 282 height 28
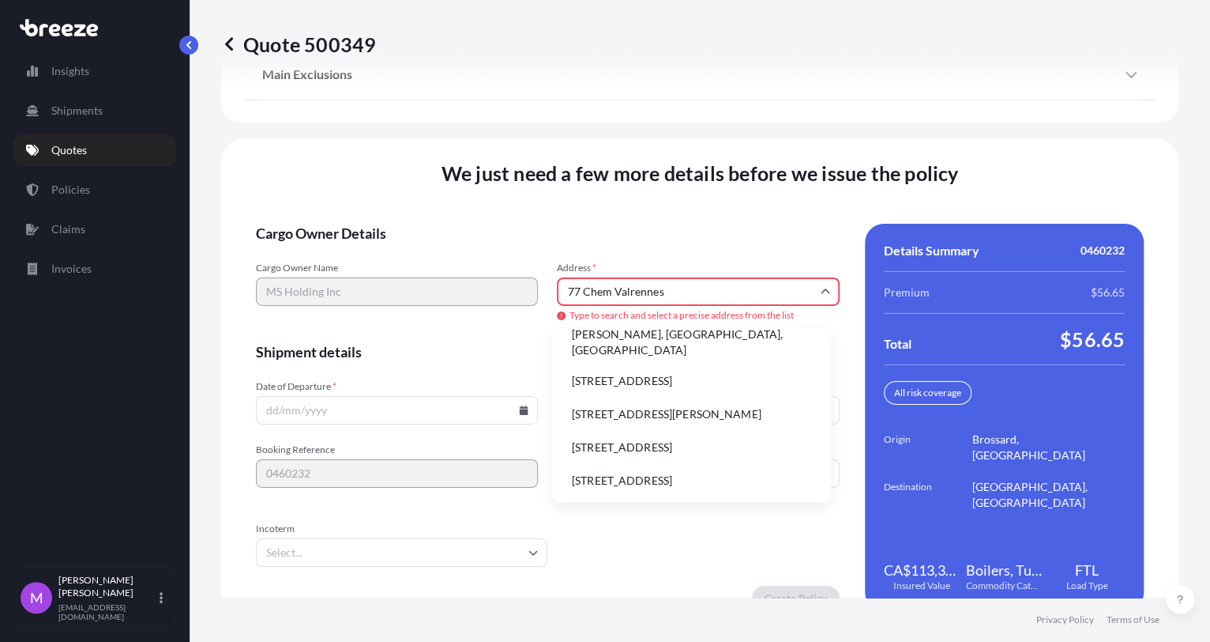
scroll to position [0, 0]
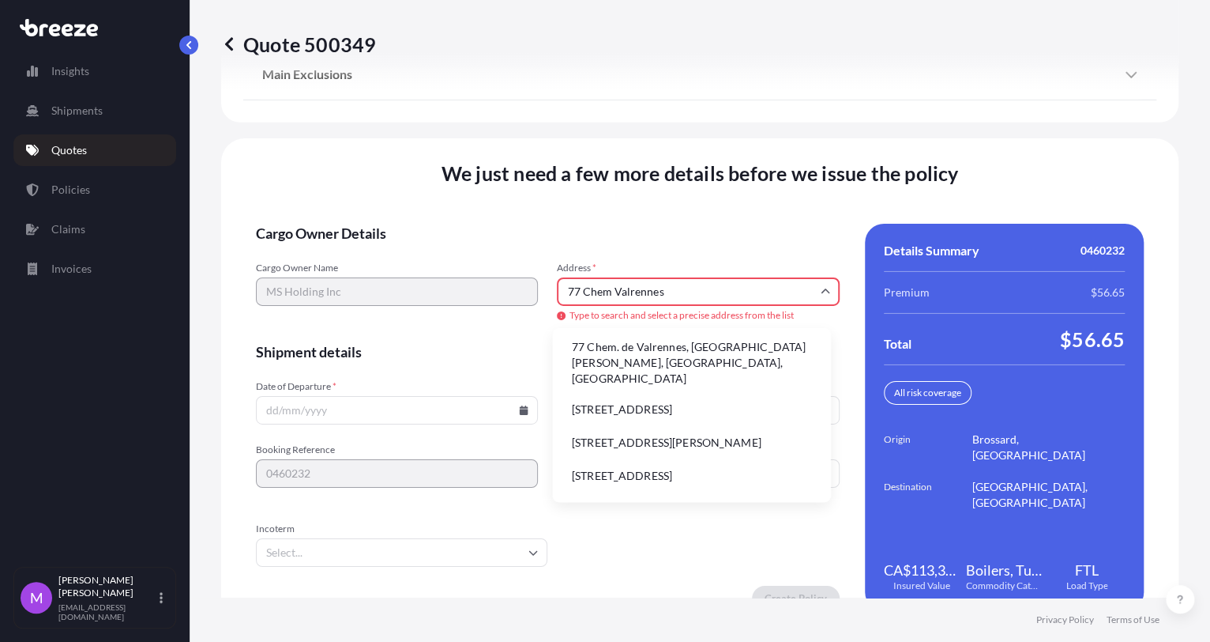
click at [733, 286] on input "77 Chem Valrennes" at bounding box center [698, 291] width 282 height 28
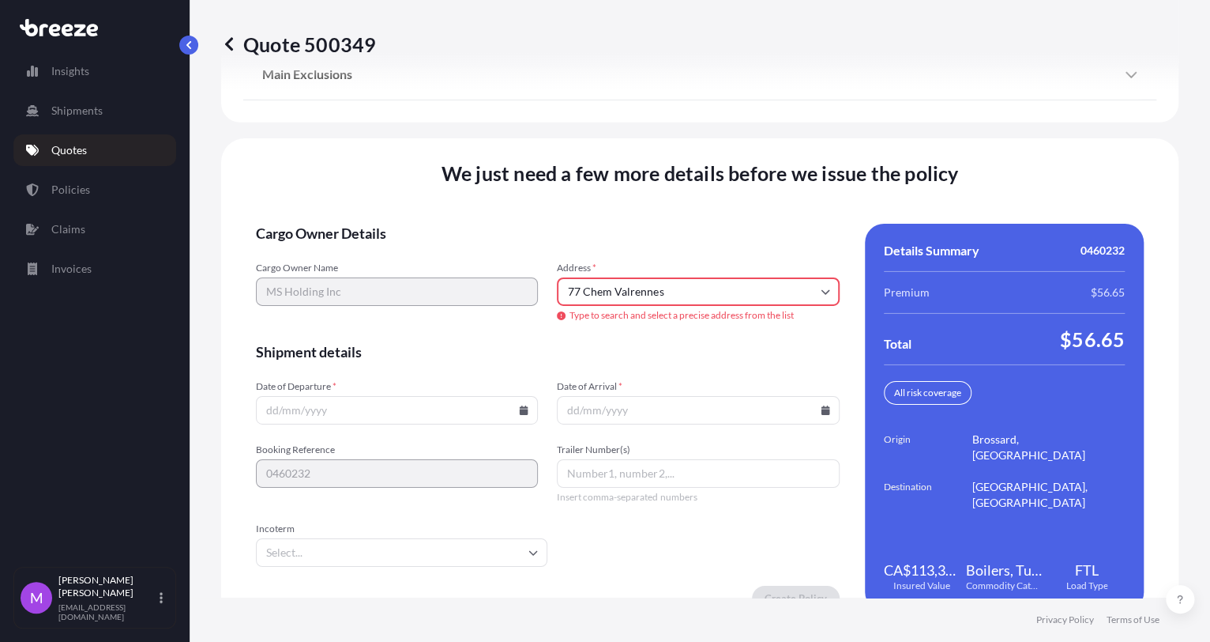
drag, startPoint x: 697, startPoint y: 286, endPoint x: 706, endPoint y: 289, distance: 9.2
click at [695, 286] on input "77 Chem Valrennes" at bounding box center [698, 291] width 282 height 28
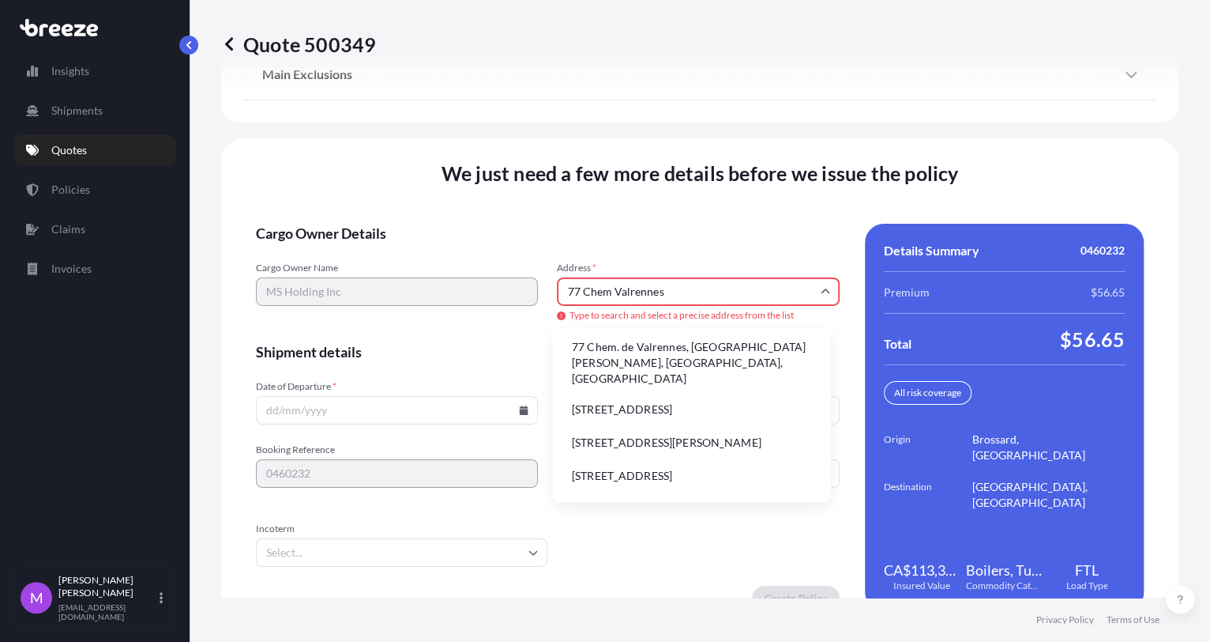
click at [744, 354] on li "77 Chem. de Valrennes, [GEOGRAPHIC_DATA][PERSON_NAME], [GEOGRAPHIC_DATA], [GEOG…" at bounding box center [691, 362] width 265 height 57
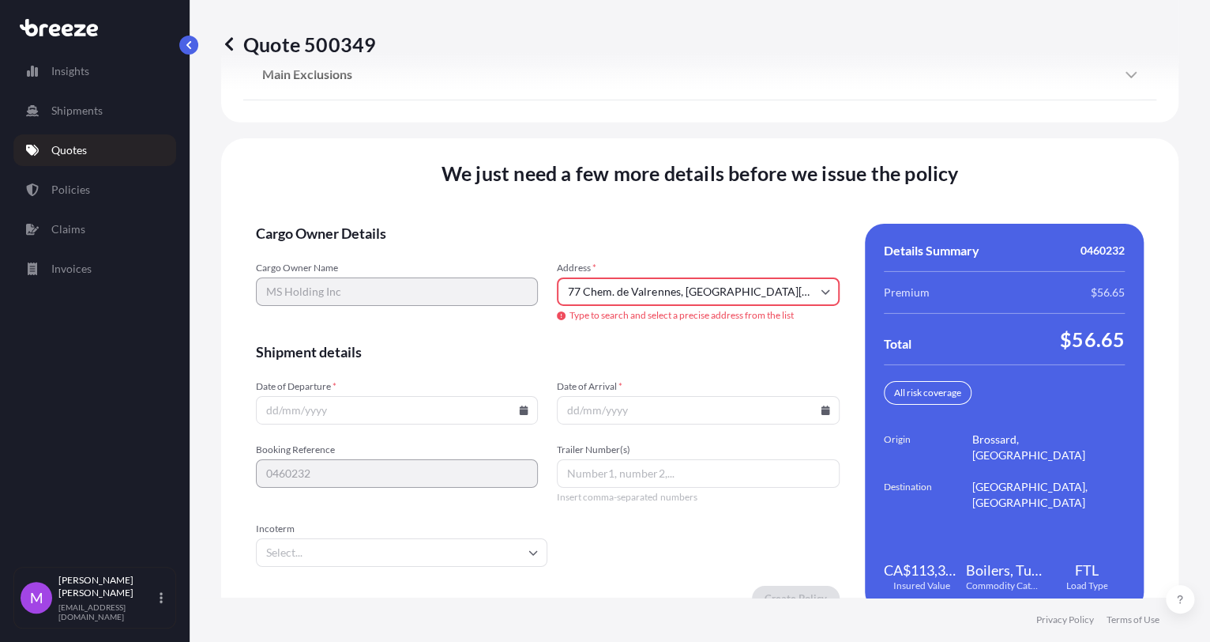
type input "[STREET_ADDRESS][PERSON_NAME]"
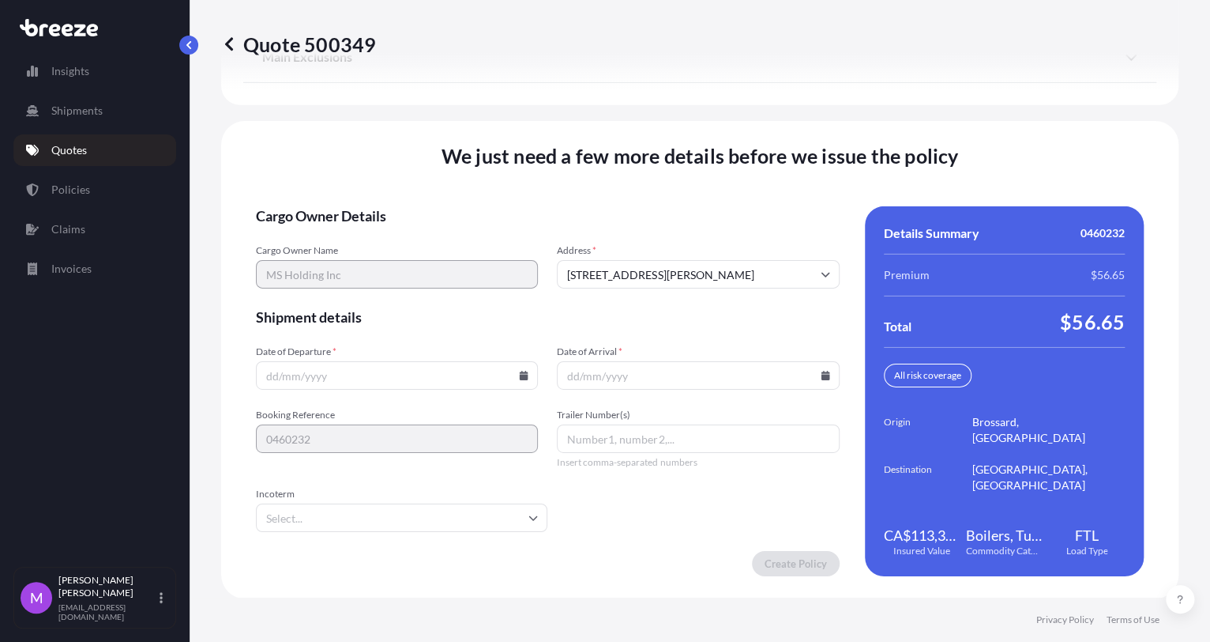
click at [382, 375] on input "Date of Departure *" at bounding box center [397, 375] width 282 height 28
click at [520, 372] on icon at bounding box center [523, 375] width 9 height 9
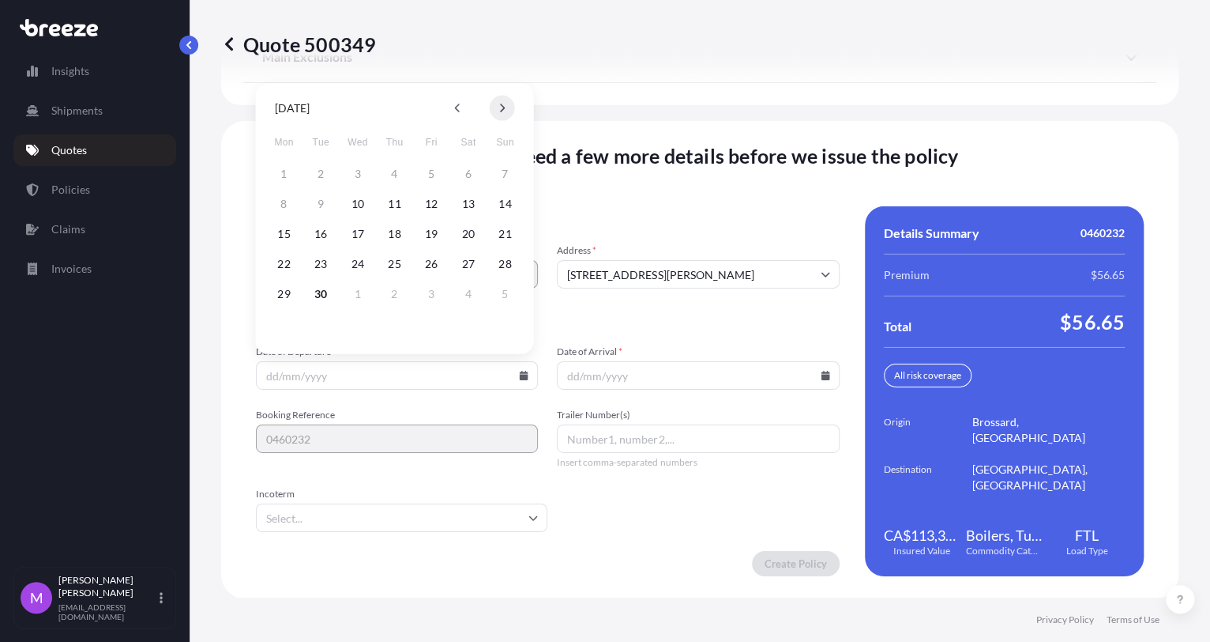
click at [499, 111] on icon at bounding box center [502, 108] width 6 height 9
click at [281, 204] on button "6" at bounding box center [284, 203] width 25 height 25
type input "[DATE]"
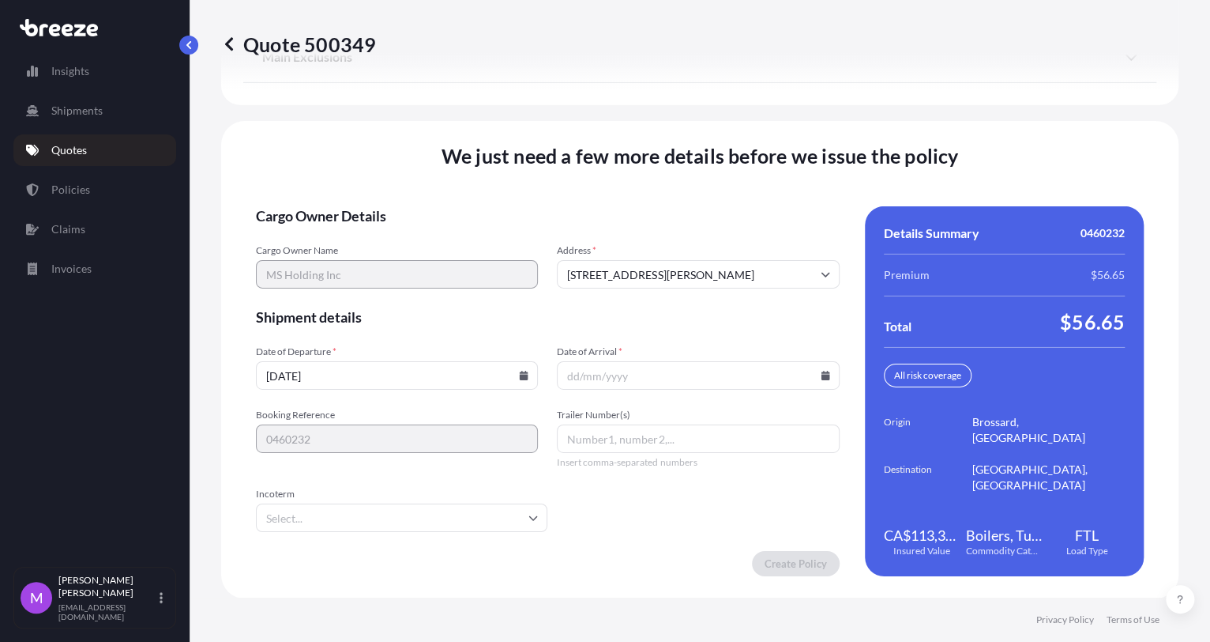
click at [818, 368] on input "Date of Arrival *" at bounding box center [698, 375] width 282 height 28
click at [823, 371] on input "Date of Arrival *" at bounding box center [698, 375] width 282 height 28
click at [821, 376] on icon at bounding box center [825, 375] width 9 height 9
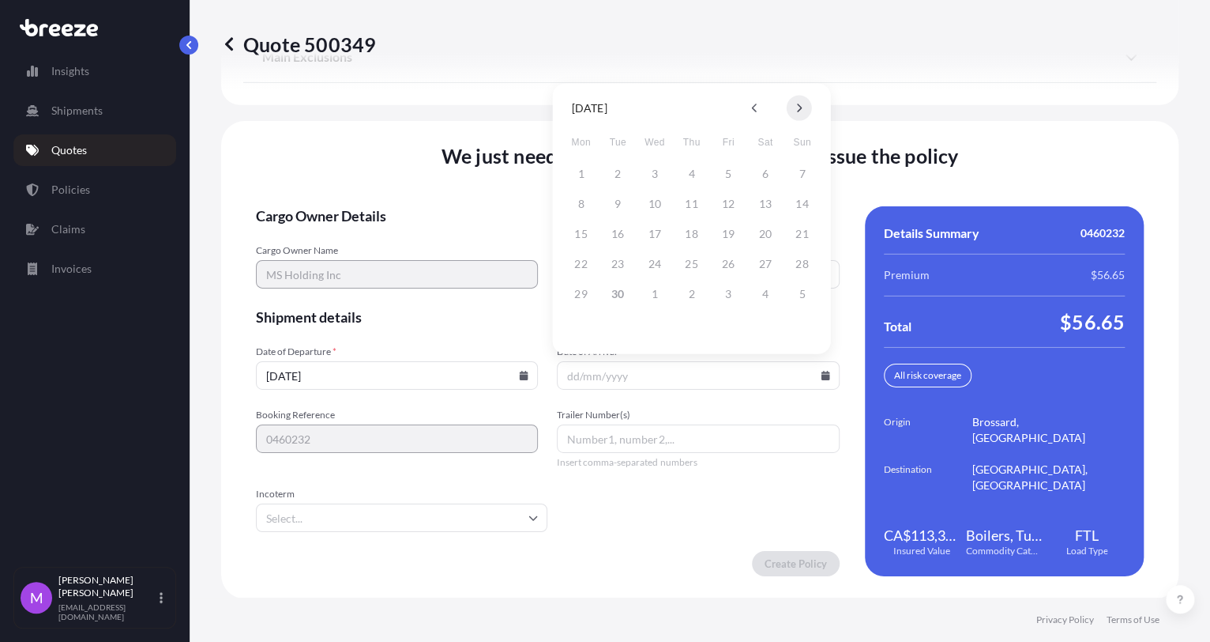
click at [803, 106] on button at bounding box center [799, 108] width 25 height 25
click at [731, 207] on button "10" at bounding box center [728, 203] width 25 height 25
type input "[DATE]"
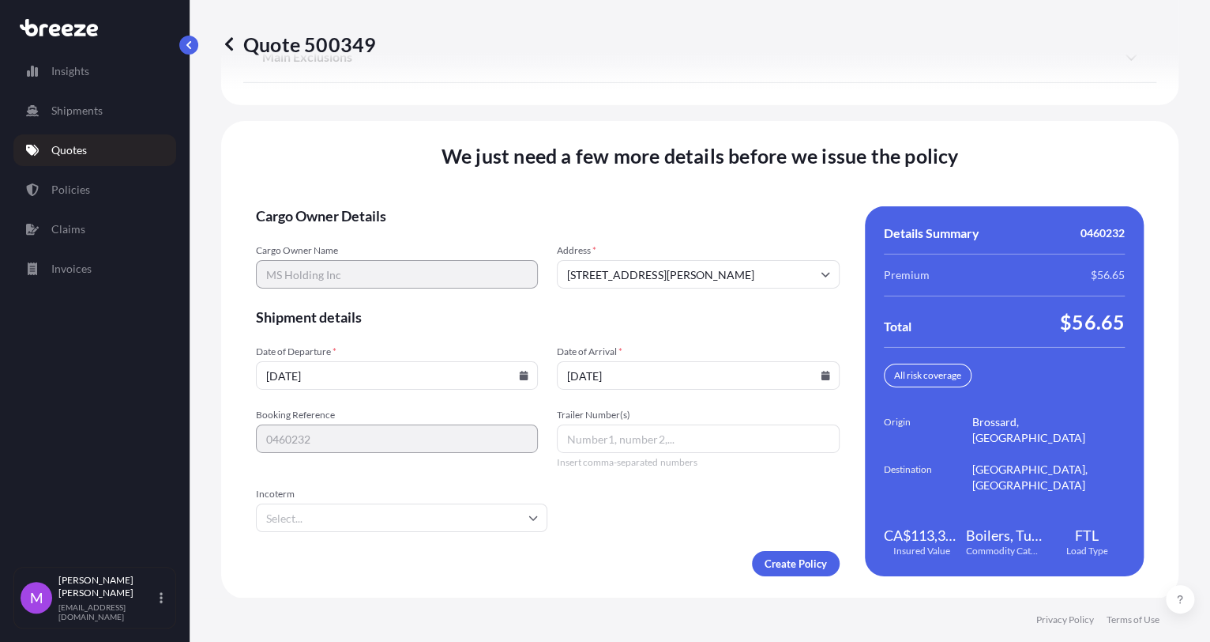
click at [657, 560] on div "Create Policy" at bounding box center [548, 563] width 584 height 25
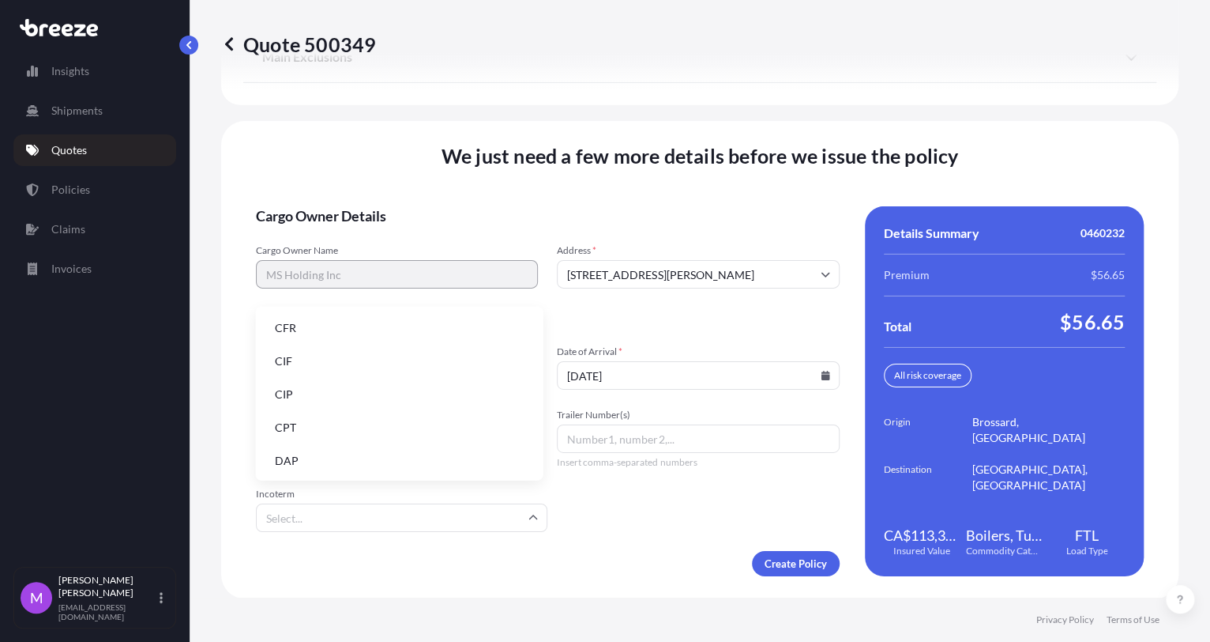
click at [421, 514] on input "Incoterm" at bounding box center [402, 517] width 292 height 28
click at [335, 367] on li "CIF" at bounding box center [399, 361] width 275 height 30
click at [361, 527] on input "CIF" at bounding box center [402, 517] width 292 height 28
click at [537, 563] on div "Create Policy" at bounding box center [548, 563] width 584 height 25
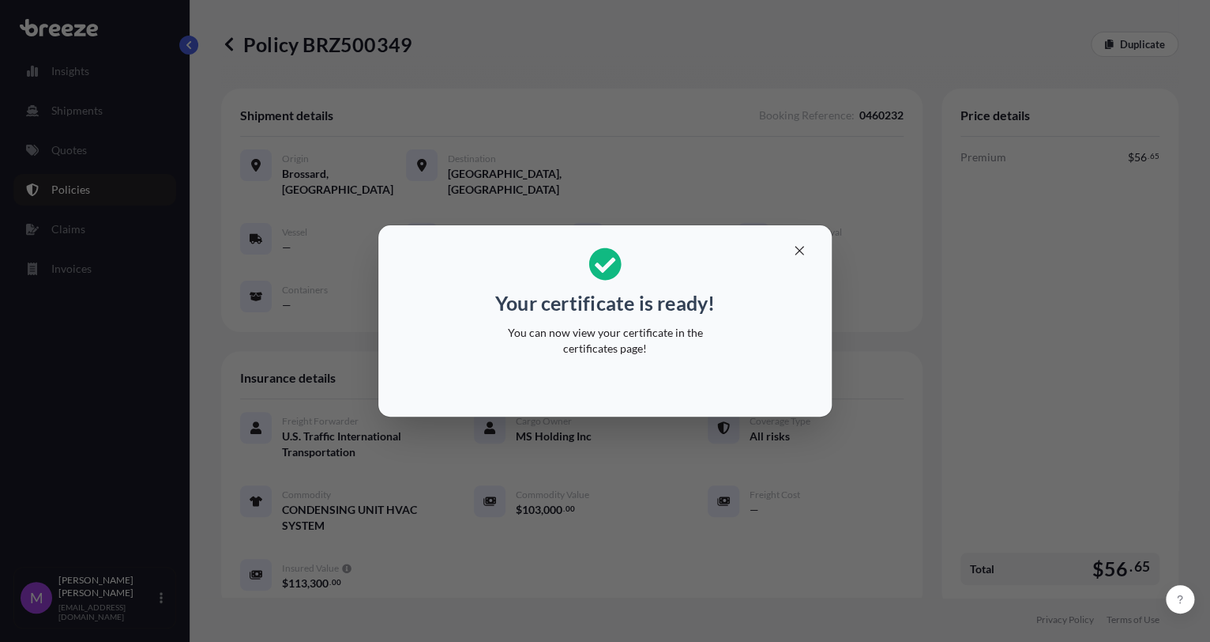
click at [756, 491] on div "Your certificate is ready! You can now view your certificate in the certificate…" at bounding box center [605, 321] width 1210 height 642
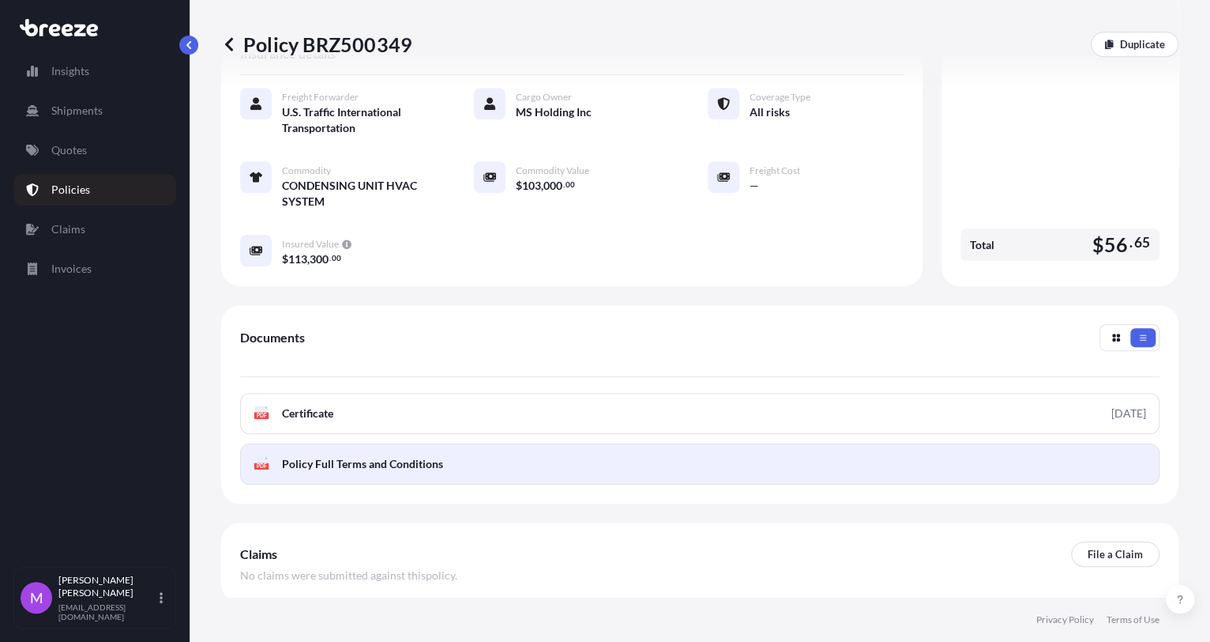
scroll to position [382, 0]
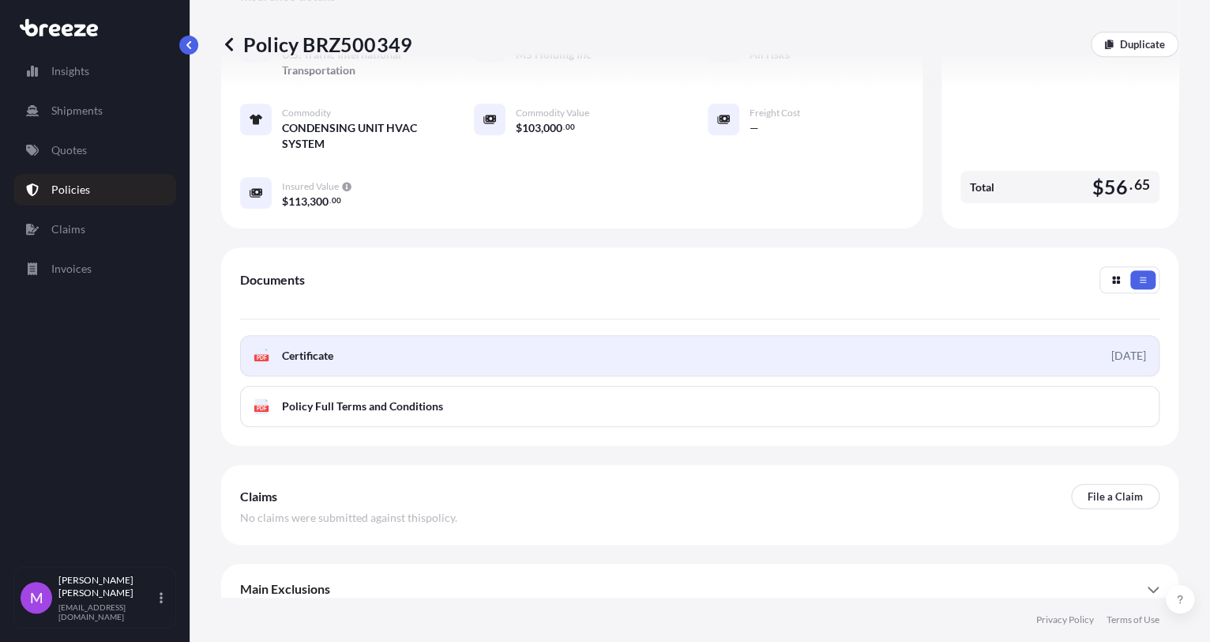
click at [544, 335] on link "PDF Certificate [DATE]" at bounding box center [700, 355] width 920 height 41
